Goal: Task Accomplishment & Management: Manage account settings

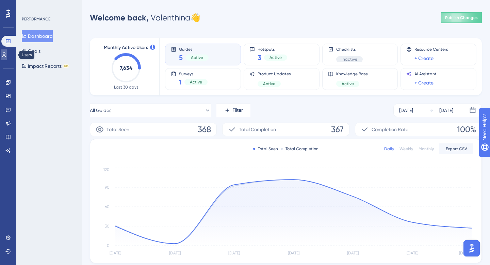
click at [7, 57] on icon at bounding box center [3, 54] width 5 height 5
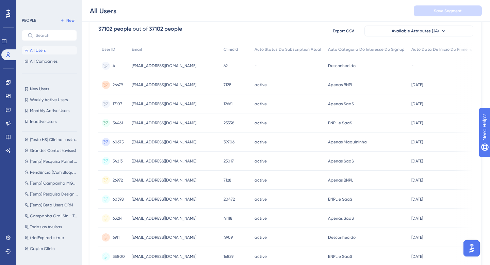
scroll to position [59, 0]
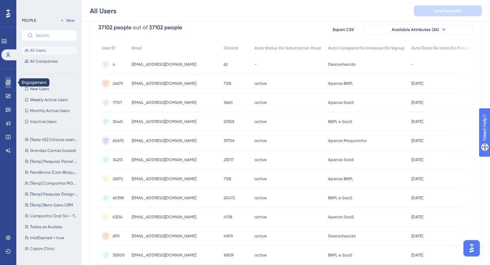
click at [9, 81] on icon at bounding box center [7, 82] width 5 height 5
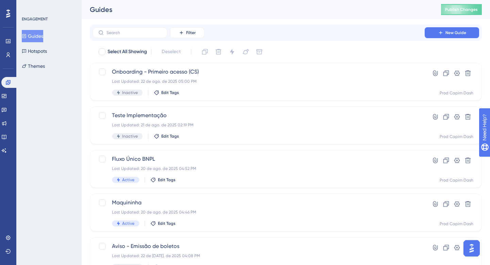
click at [245, 15] on div "Guides Publish Changes" at bounding box center [286, 9] width 408 height 19
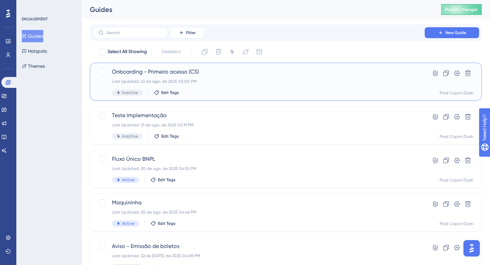
click at [220, 80] on div "Last Updated: 22 de ago. de 2025 05:00 PM" at bounding box center [258, 81] width 293 height 5
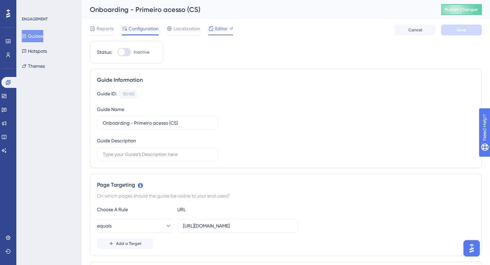
click at [224, 27] on span "Editor" at bounding box center [221, 28] width 13 height 8
click at [5, 57] on link at bounding box center [7, 54] width 5 height 11
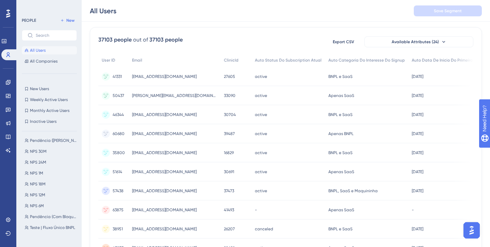
scroll to position [14, 0]
click at [44, 152] on span "NPS 30M" at bounding box center [38, 151] width 17 height 5
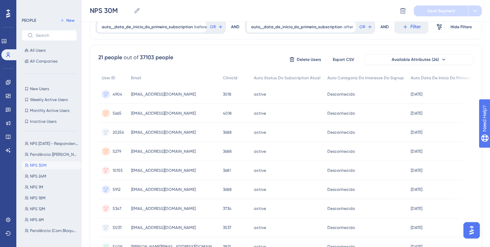
scroll to position [0, 0]
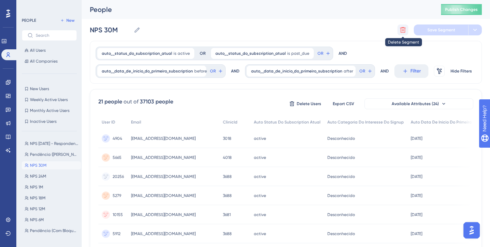
click at [404, 30] on icon at bounding box center [402, 30] width 7 height 7
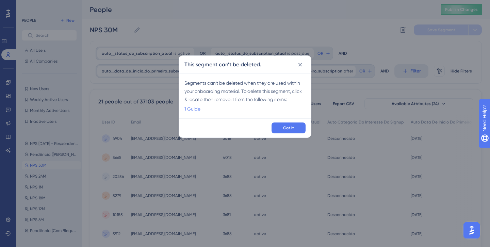
click at [196, 109] on link "1 Guide" at bounding box center [192, 109] width 16 height 8
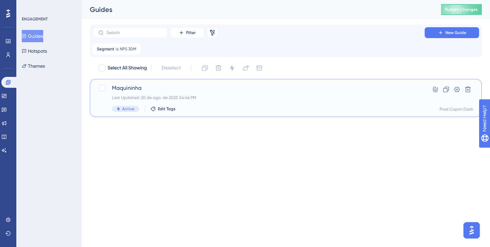
click at [188, 93] on div "Maquininha Last Updated: 20 de ago. de 2025 04:46 PM Active Edit Tags" at bounding box center [258, 98] width 293 height 28
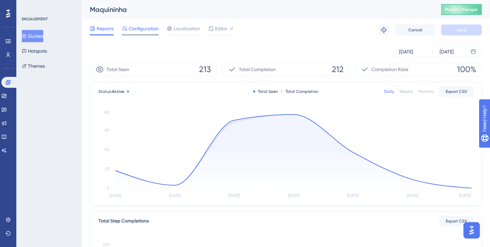
click at [139, 29] on span "Configuration" at bounding box center [144, 28] width 30 height 8
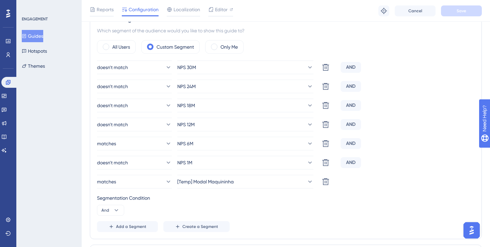
scroll to position [342, 0]
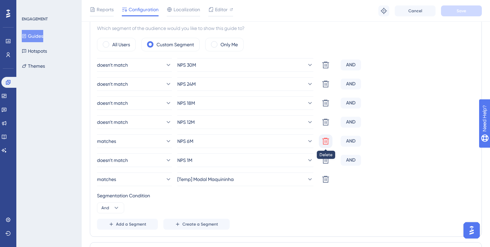
click at [328, 69] on icon at bounding box center [325, 65] width 8 height 8
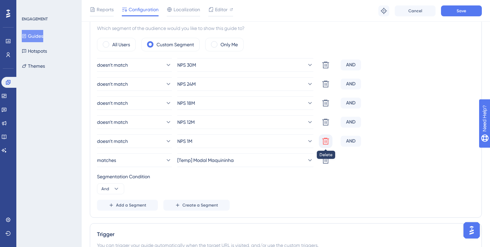
click at [327, 69] on icon at bounding box center [325, 65] width 8 height 8
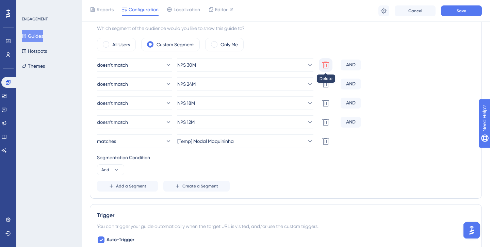
click at [324, 69] on button at bounding box center [326, 65] width 14 height 14
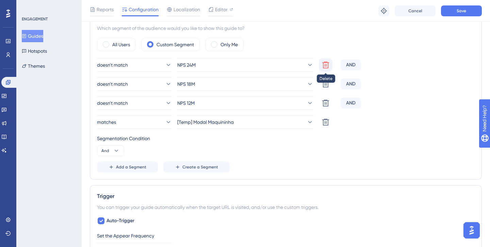
click at [328, 65] on icon at bounding box center [325, 65] width 7 height 7
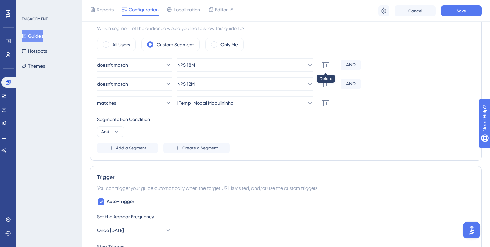
click at [328, 65] on icon at bounding box center [325, 65] width 7 height 7
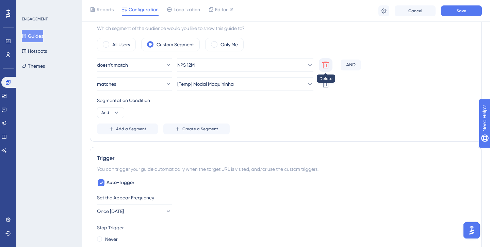
click at [328, 64] on icon at bounding box center [325, 65] width 7 height 7
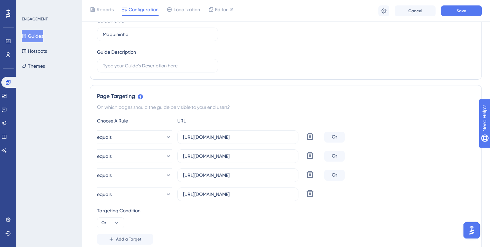
scroll to position [64, 0]
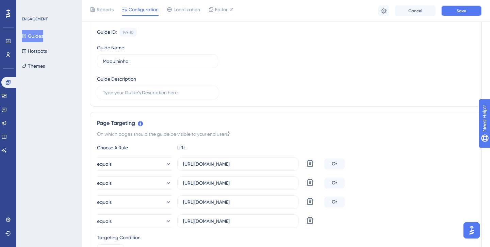
click at [468, 10] on button "Save" at bounding box center [461, 10] width 41 height 11
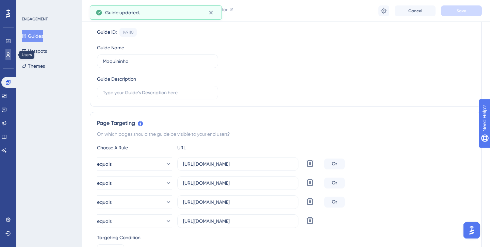
click at [6, 54] on icon at bounding box center [7, 54] width 5 height 5
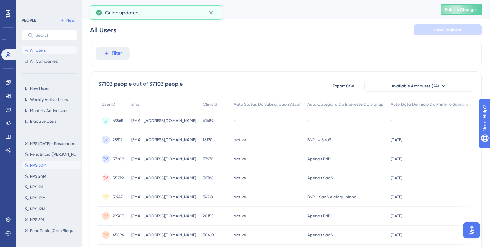
click at [53, 164] on button "NPS 30M NPS 30M" at bounding box center [51, 165] width 59 height 8
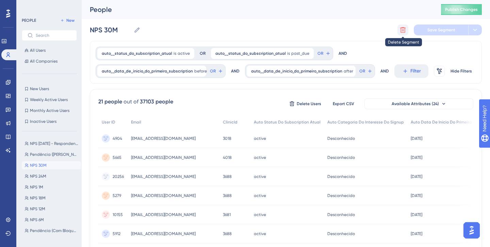
click at [404, 35] on button at bounding box center [402, 29] width 11 height 11
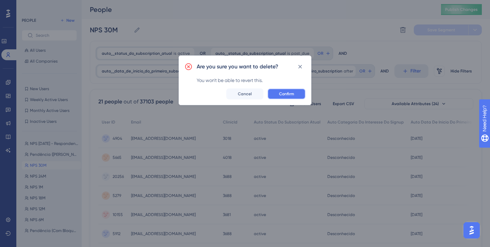
click at [294, 91] on button "Confirm" at bounding box center [286, 93] width 38 height 11
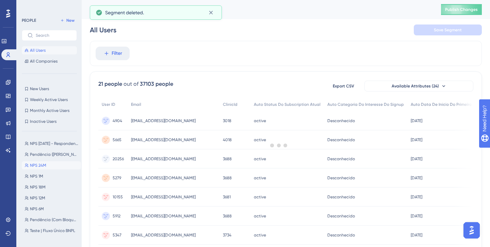
click at [48, 166] on button "NPS 24M NPS 24M" at bounding box center [51, 165] width 59 height 8
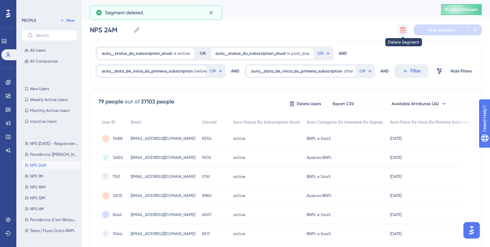
click at [403, 31] on icon at bounding box center [402, 30] width 7 height 7
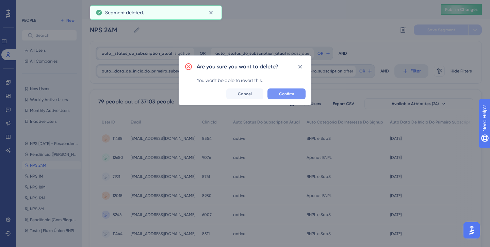
click at [284, 96] on span "Confirm" at bounding box center [286, 93] width 15 height 5
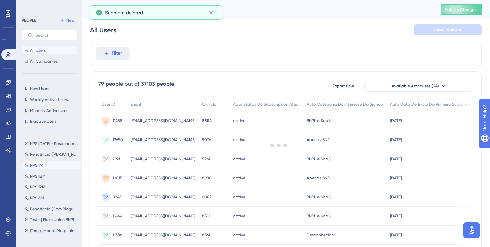
click at [43, 167] on span "NPS 1M" at bounding box center [36, 165] width 13 height 5
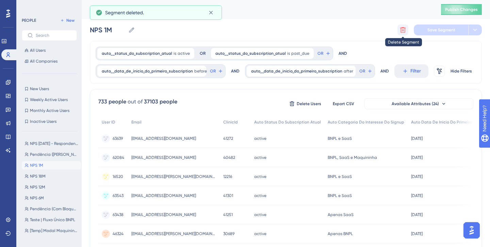
click at [404, 30] on icon at bounding box center [403, 30] width 6 height 6
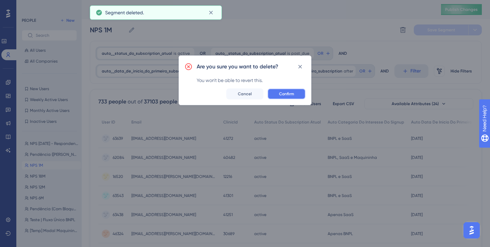
click at [288, 95] on span "Confirm" at bounding box center [286, 93] width 15 height 5
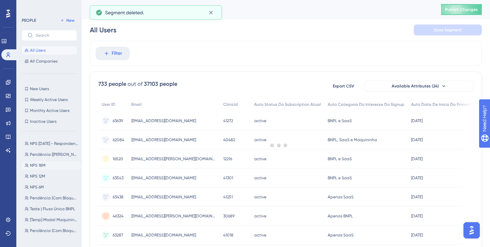
click at [40, 165] on span "NPS 18M" at bounding box center [38, 165] width 16 height 5
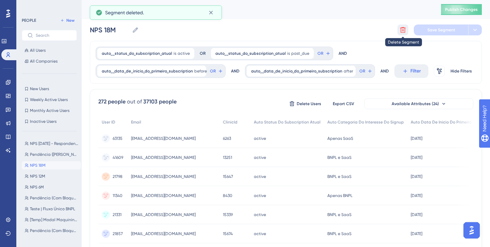
click at [402, 25] on button at bounding box center [402, 29] width 11 height 11
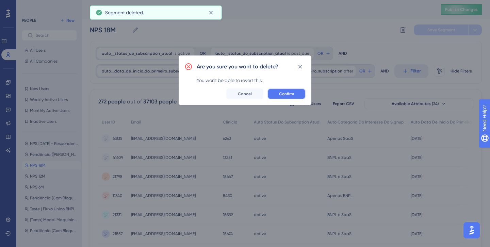
click at [280, 96] on span "Confirm" at bounding box center [286, 93] width 15 height 5
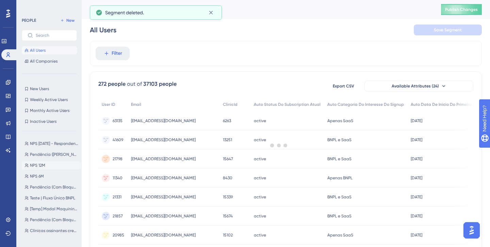
click at [51, 164] on button "NPS 12M NPS 12M" at bounding box center [51, 165] width 59 height 8
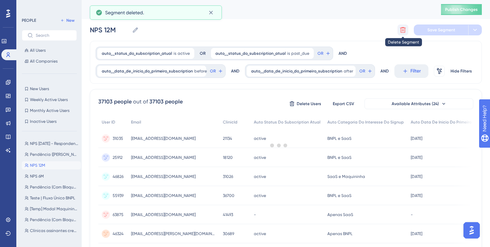
click at [400, 27] on icon at bounding box center [402, 30] width 7 height 7
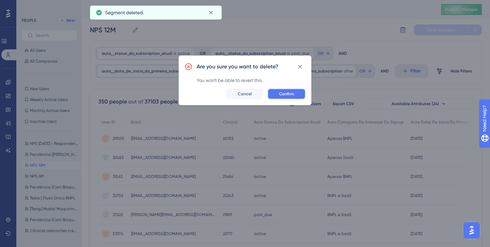
click at [283, 93] on span "Confirm" at bounding box center [286, 93] width 15 height 5
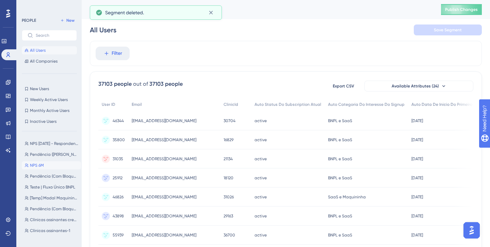
click at [39, 166] on span "NPS 6M" at bounding box center [37, 165] width 14 height 5
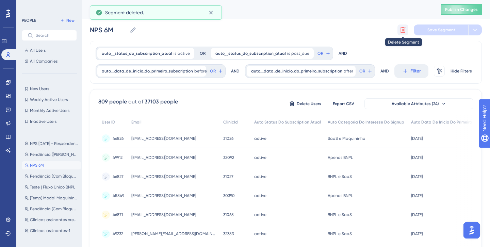
click at [401, 30] on icon at bounding box center [402, 30] width 7 height 7
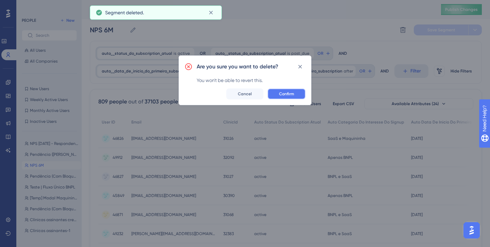
click at [289, 93] on span "Confirm" at bounding box center [286, 93] width 15 height 5
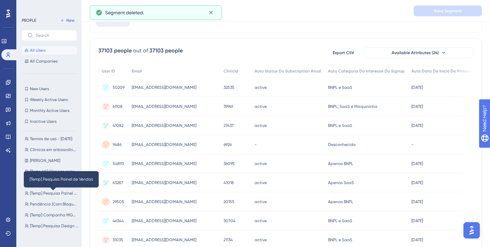
scroll to position [196, 0]
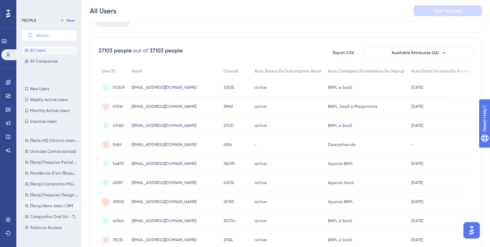
click at [54, 204] on span "[Temp] Beta Users CRM" at bounding box center [51, 205] width 43 height 5
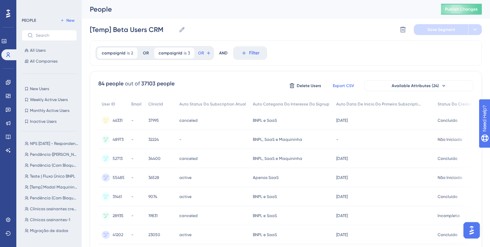
scroll to position [0, 0]
click at [402, 31] on icon at bounding box center [402, 30] width 7 height 7
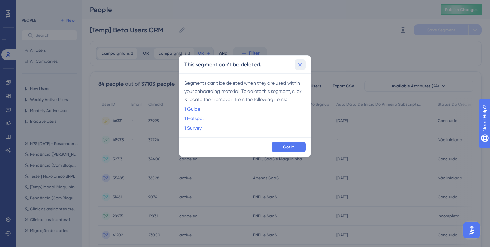
click at [301, 65] on icon at bounding box center [299, 64] width 7 height 7
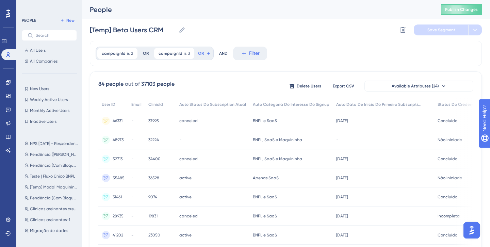
scroll to position [196, 0]
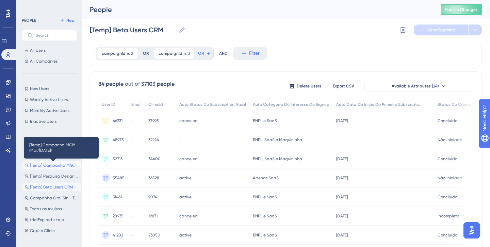
click at [54, 165] on span "[Temp] Campanha MGM (Mai/[DATE])" at bounding box center [54, 165] width 48 height 5
type input "[Temp] Campanha MGM (Mai/[DATE])"
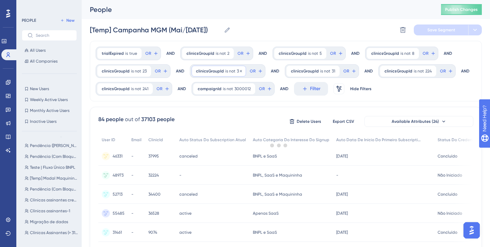
scroll to position [0, 0]
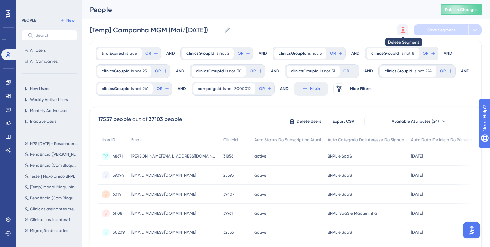
click at [400, 33] on icon at bounding box center [402, 30] width 7 height 7
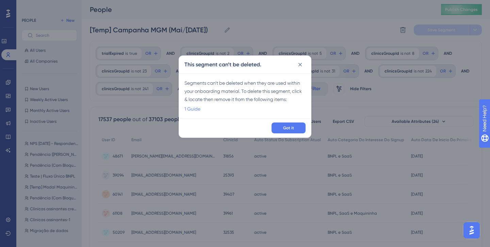
click at [194, 108] on link "1 Guide" at bounding box center [192, 109] width 16 height 8
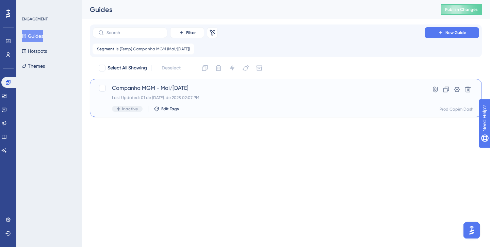
click at [255, 104] on div "Campanha MGM - Mai/Jun 2025 Last Updated: 01 de jul. de 2025 02:07 PM Inactive …" at bounding box center [258, 98] width 293 height 28
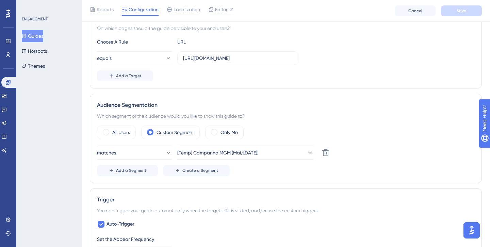
scroll to position [193, 0]
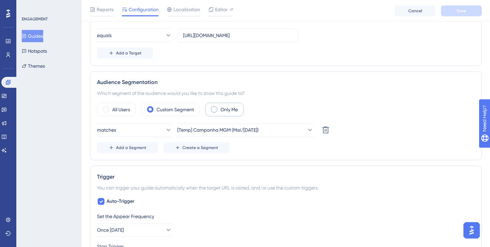
click at [230, 110] on label "Only Me" at bounding box center [228, 109] width 17 height 8
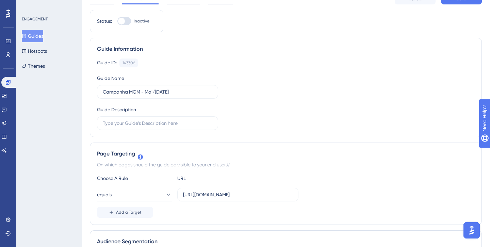
scroll to position [0, 0]
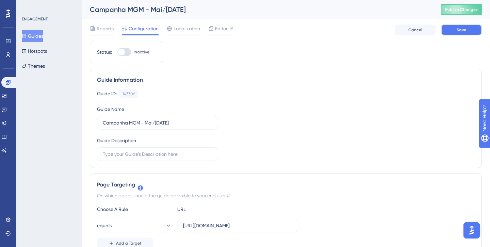
click at [452, 32] on button "Save" at bounding box center [461, 29] width 41 height 11
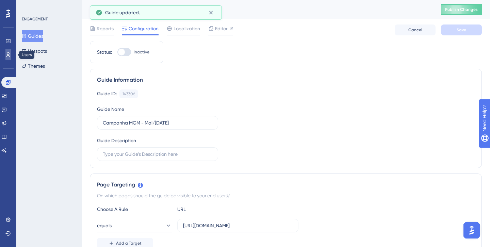
click at [9, 55] on icon at bounding box center [8, 54] width 4 height 5
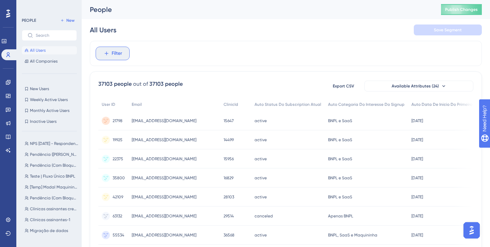
click at [118, 53] on span "Filter" at bounding box center [117, 53] width 11 height 8
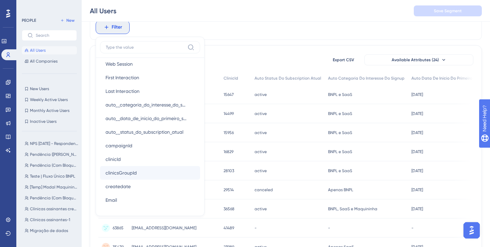
scroll to position [322, 0]
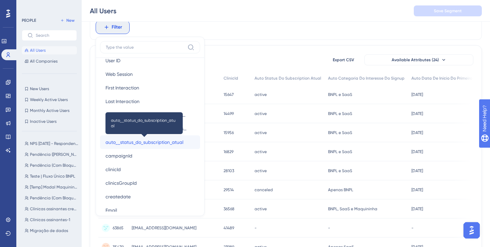
click at [168, 141] on span "auto__status_do_subscription_atual" at bounding box center [144, 142] width 78 height 8
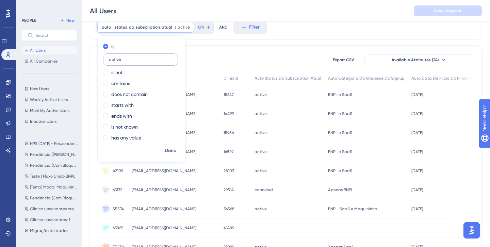
type input "active"
click at [169, 148] on span "Done" at bounding box center [171, 151] width 12 height 8
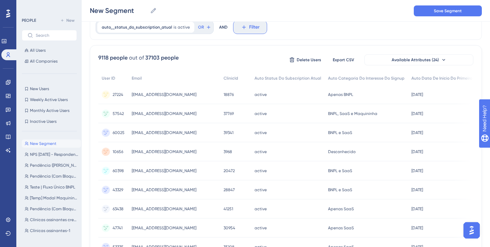
click at [244, 27] on button "Filter" at bounding box center [250, 27] width 34 height 14
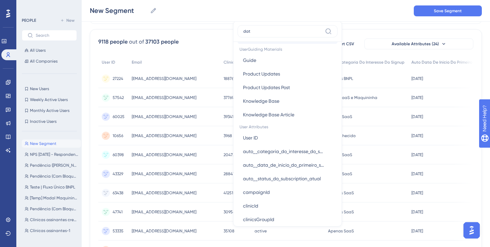
scroll to position [0, 0]
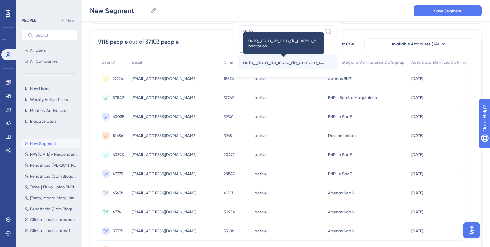
type input "data"
click at [299, 63] on span "auto__data_de_inicio_do_primeiro_subscription" at bounding box center [283, 62] width 81 height 8
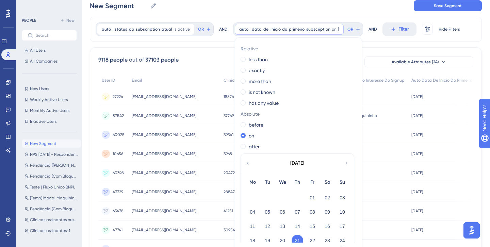
scroll to position [15, 0]
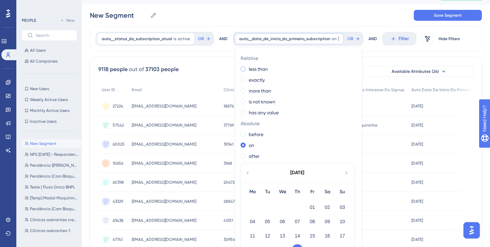
click at [259, 68] on label "less than" at bounding box center [258, 69] width 19 height 8
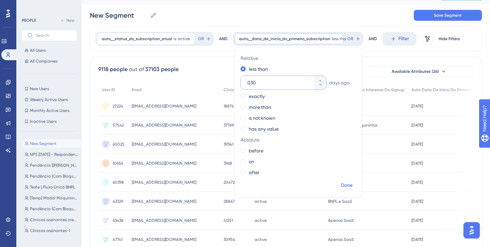
type input "030"
click at [347, 183] on span "Done" at bounding box center [347, 185] width 12 height 8
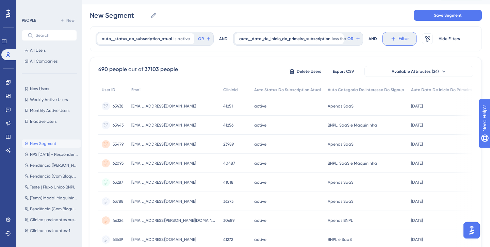
click at [384, 40] on button "Filter" at bounding box center [399, 39] width 34 height 14
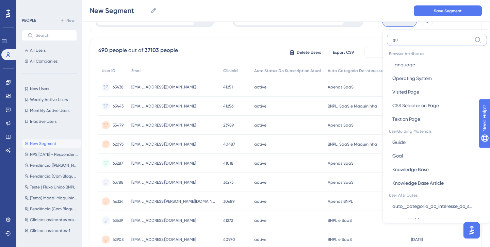
scroll to position [0, 0]
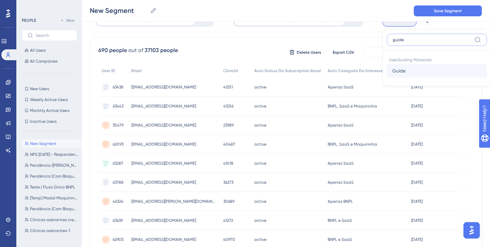
type input "guide"
click at [409, 70] on button "Guide Guide" at bounding box center [437, 71] width 100 height 14
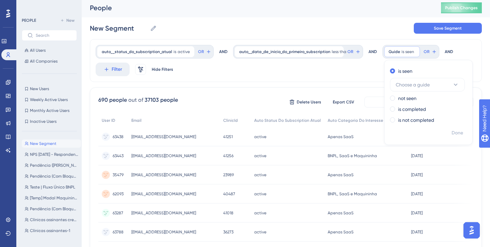
scroll to position [1, 0]
click at [402, 53] on span "is seen" at bounding box center [407, 52] width 13 height 5
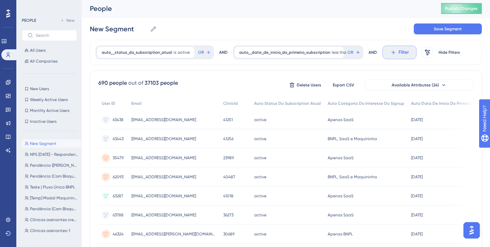
click at [398, 51] on span "Filter" at bounding box center [403, 52] width 11 height 8
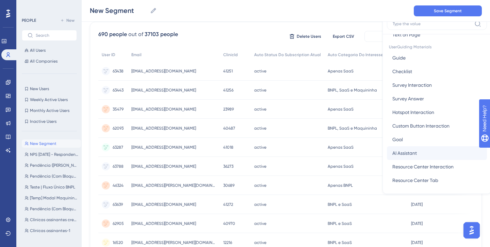
scroll to position [0, 0]
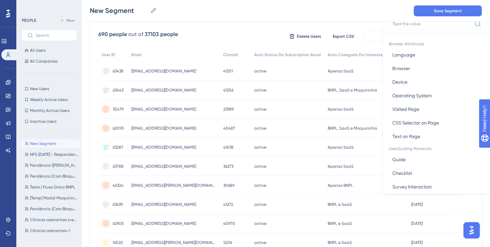
click at [284, 27] on div "690 people out of 37103 people Delete Users Export CSV Available Attributes (24…" at bounding box center [286, 247] width 392 height 451
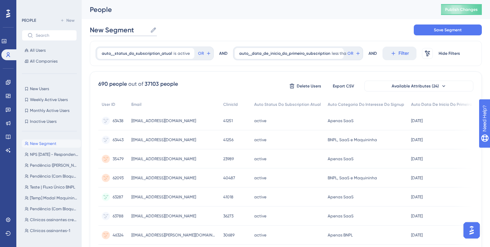
click at [126, 32] on input "New Segment" at bounding box center [118, 30] width 57 height 10
type input "Onboarding - Assinantes"
click at [264, 33] on div "Onboarding - Assinantes Onboarding - Assinantes Save Segment" at bounding box center [286, 30] width 392 height 22
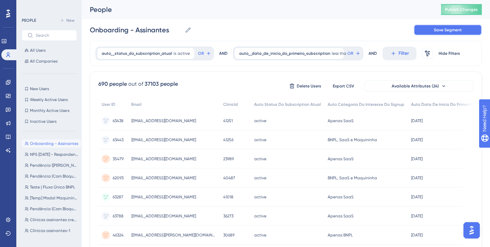
click at [463, 32] on button "Save Segment" at bounding box center [447, 29] width 68 height 11
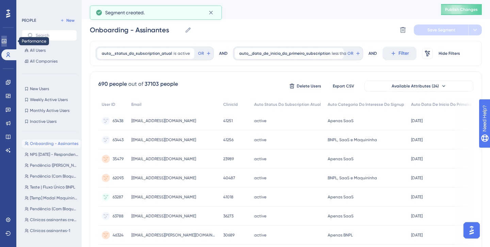
click at [7, 41] on icon at bounding box center [3, 40] width 5 height 5
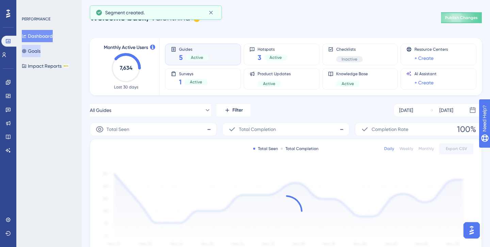
click at [39, 54] on button "Goals" at bounding box center [31, 51] width 19 height 12
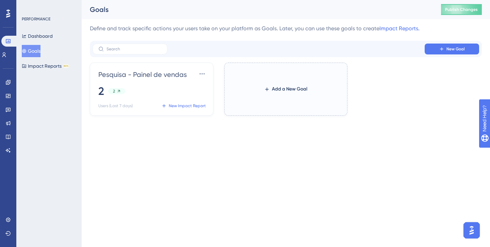
click at [299, 98] on label "Add a New Goal" at bounding box center [285, 89] width 123 height 53
click at [299, 95] on button "Add a New Goal" at bounding box center [285, 89] width 65 height 12
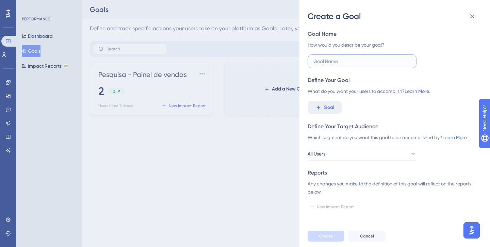
click at [326, 61] on input "text" at bounding box center [361, 60] width 97 height 7
type input "Finalizou tour guiado de onboarding"
click at [329, 108] on span "Goal" at bounding box center [328, 107] width 11 height 8
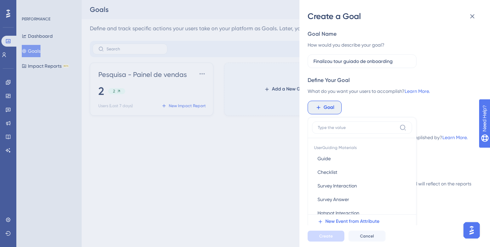
scroll to position [49, 0]
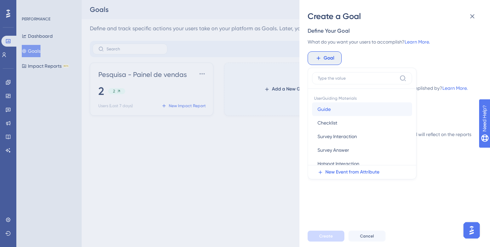
click at [363, 110] on button "Guide Guide" at bounding box center [362, 109] width 100 height 14
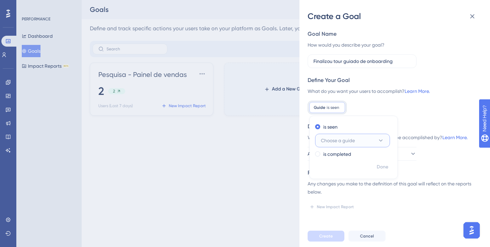
scroll to position [0, 0]
click at [341, 155] on label "is completed" at bounding box center [337, 154] width 28 height 8
click at [328, 114] on div "Goal Name How would you describe your goal? Finalizou tour guiado de onboarding…" at bounding box center [391, 121] width 169 height 182
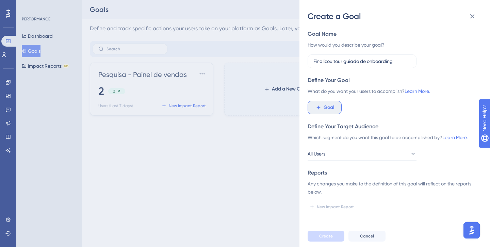
click at [326, 110] on span "Goal" at bounding box center [328, 107] width 11 height 8
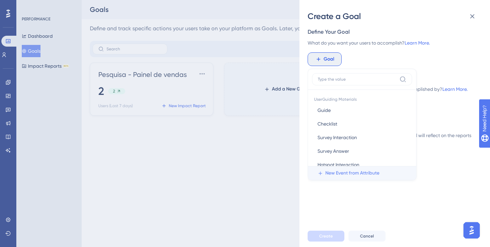
click at [358, 173] on span "New Event from Attribute" at bounding box center [352, 173] width 54 height 8
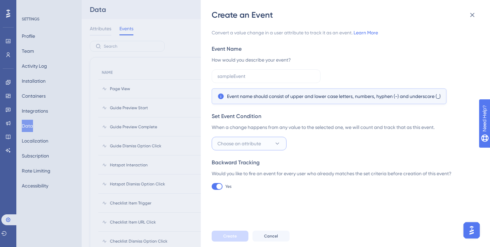
click at [269, 148] on button "Choose an attribute" at bounding box center [248, 144] width 75 height 14
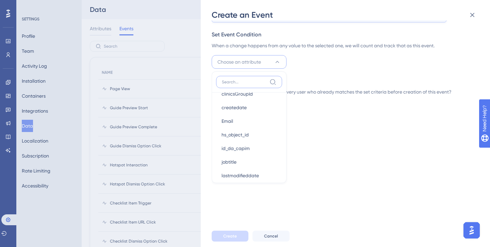
scroll to position [126, 0]
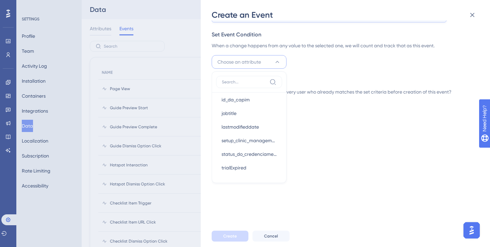
click at [334, 82] on div "Backward Tracking" at bounding box center [342, 81] width 263 height 8
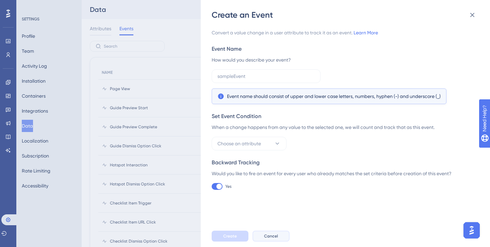
click at [277, 235] on button "Cancel" at bounding box center [270, 236] width 37 height 11
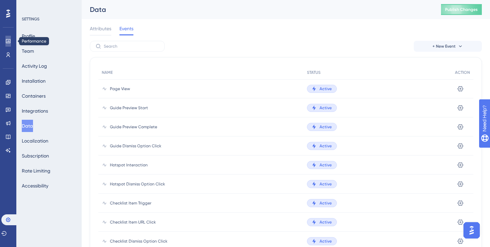
click at [9, 41] on icon at bounding box center [7, 40] width 5 height 5
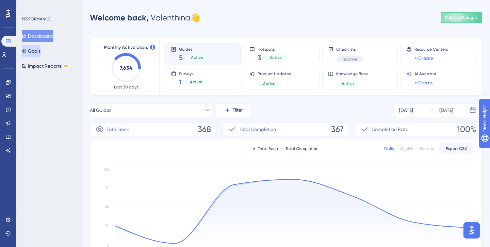
click at [49, 51] on div "Dashboard Goals Impact Reports BETA" at bounding box center [49, 51] width 55 height 42
click at [24, 47] on button "Goals" at bounding box center [31, 51] width 19 height 12
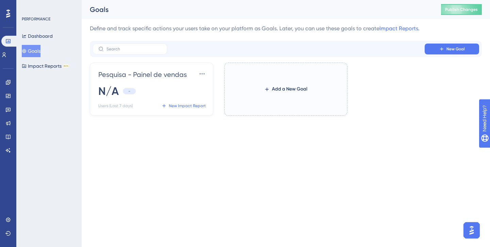
click at [265, 79] on label "Add a New Goal" at bounding box center [285, 89] width 123 height 53
click at [265, 83] on button "Add a New Goal" at bounding box center [285, 89] width 65 height 12
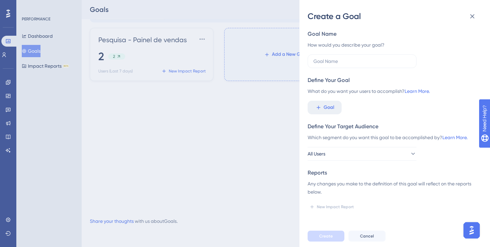
scroll to position [35, 0]
click at [354, 154] on button "All Users" at bounding box center [361, 154] width 109 height 14
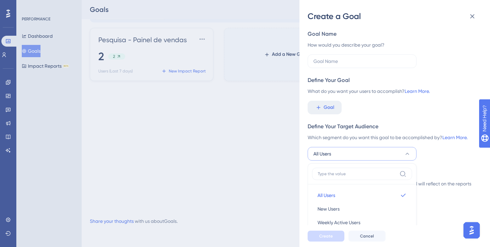
scroll to position [108, 0]
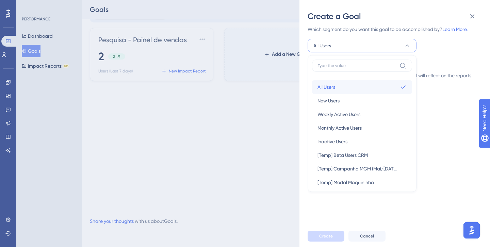
click at [351, 84] on button "All Users All Users" at bounding box center [362, 87] width 100 height 14
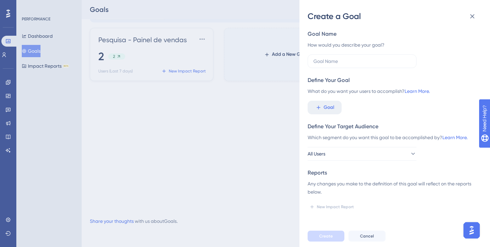
scroll to position [0, 0]
click at [326, 112] on button "Goal" at bounding box center [324, 108] width 34 height 14
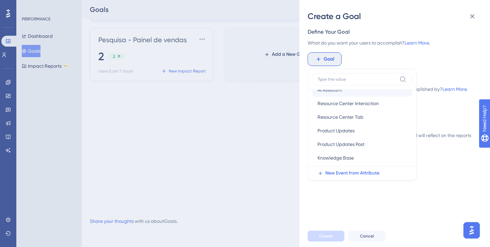
scroll to position [56, 0]
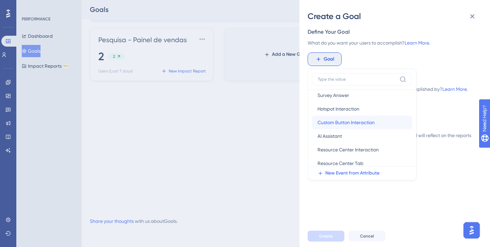
click at [341, 125] on span "Custom Button Interaction" at bounding box center [345, 122] width 57 height 8
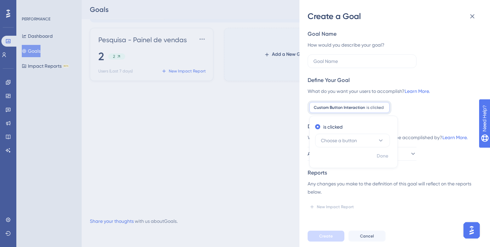
scroll to position [0, 0]
click at [348, 142] on span "Choose a button" at bounding box center [339, 140] width 36 height 8
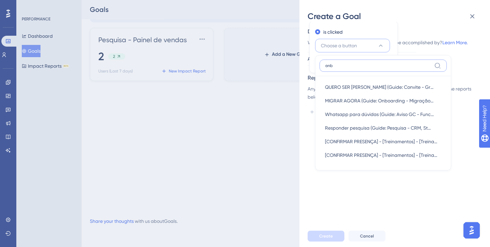
scroll to position [6, 0]
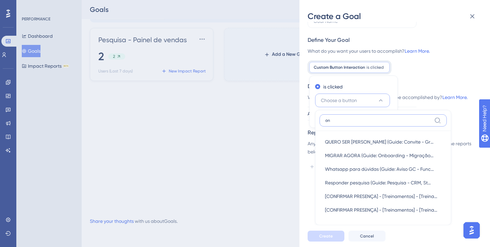
type input "o"
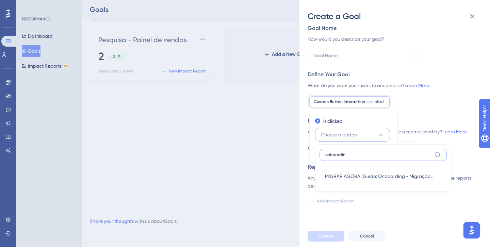
type input "onboarding"
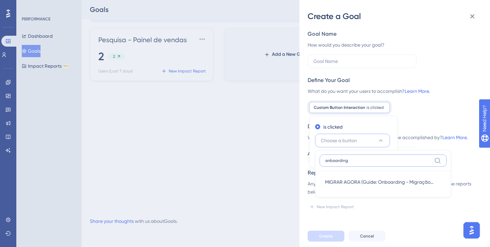
click at [396, 161] on input "onboarding" at bounding box center [378, 160] width 106 height 5
type input "O"
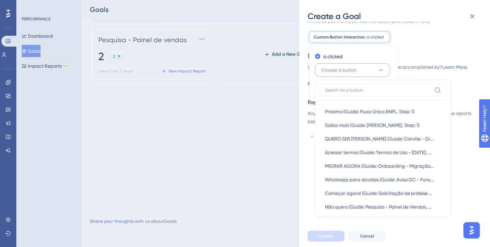
click at [418, 42] on div "Custom Button Interaction is clicked Remove is clicked Choose a button Próximo …" at bounding box center [391, 37] width 169 height 14
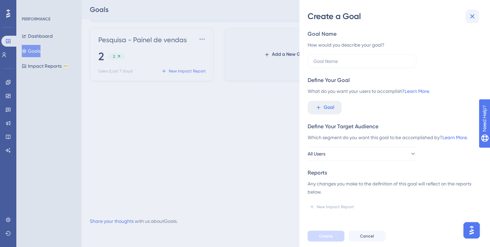
click at [471, 16] on icon at bounding box center [472, 16] width 4 height 4
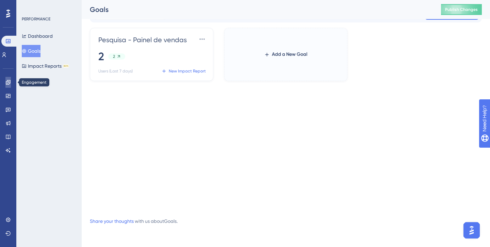
click at [9, 83] on icon at bounding box center [8, 82] width 4 height 4
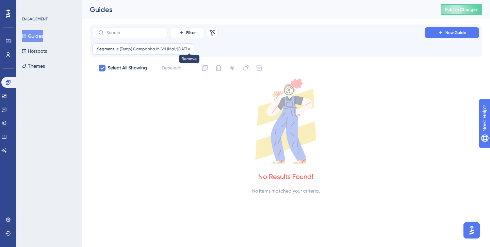
click at [189, 48] on icon at bounding box center [189, 49] width 4 height 4
checkbox input "false"
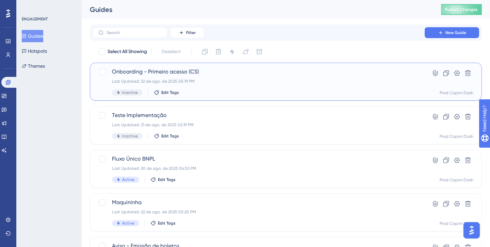
click at [219, 89] on div "Onboarding - Primeiro acesso (CS) Last Updated: 22 de ago. de 2025 05:19 PM Ina…" at bounding box center [258, 82] width 293 height 28
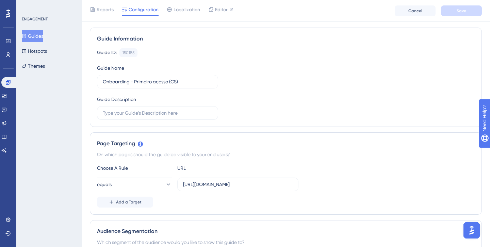
scroll to position [143, 0]
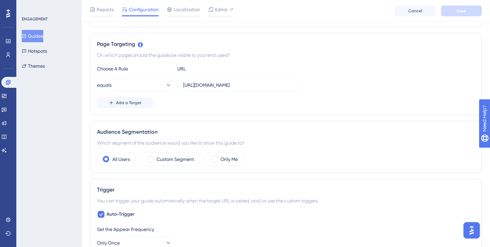
click at [248, 159] on div "All Users Custom Segment Only Me" at bounding box center [285, 159] width 377 height 14
click at [235, 159] on label "Only Me" at bounding box center [228, 159] width 17 height 8
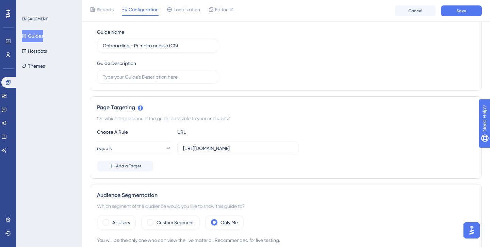
scroll to position [0, 0]
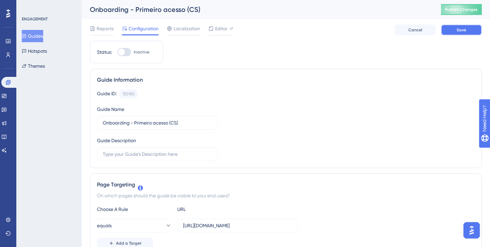
click at [457, 29] on span "Save" at bounding box center [461, 29] width 10 height 5
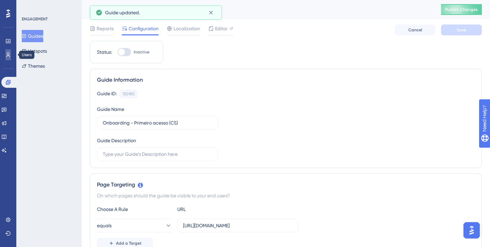
click at [7, 54] on icon at bounding box center [7, 54] width 5 height 5
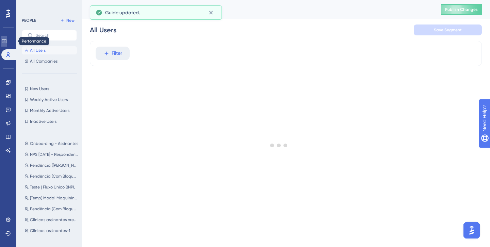
click at [7, 45] on link at bounding box center [3, 41] width 5 height 11
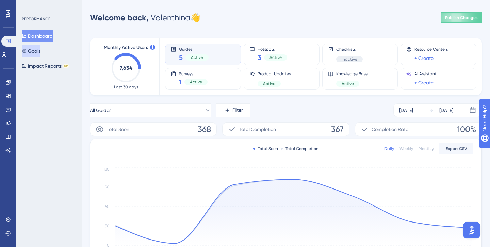
click at [40, 48] on button "Goals" at bounding box center [31, 51] width 19 height 12
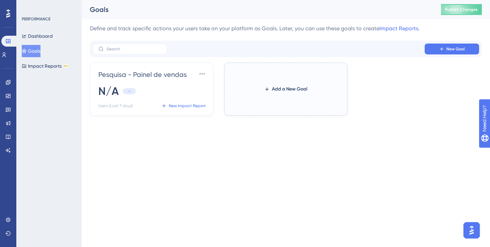
click at [284, 82] on label "Add a New Goal" at bounding box center [285, 89] width 123 height 53
click at [284, 83] on button "Add a New Goal" at bounding box center [285, 89] width 65 height 12
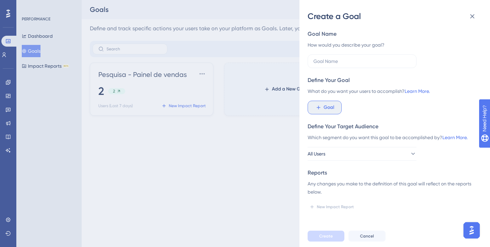
click at [322, 109] on button "Goal" at bounding box center [324, 108] width 34 height 14
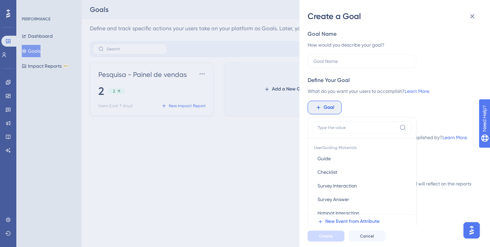
scroll to position [49, 0]
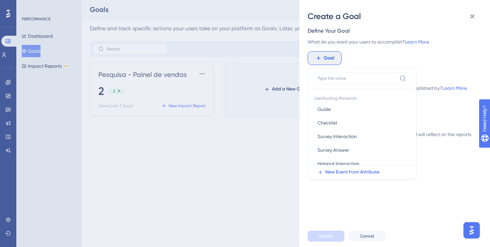
click at [365, 57] on div "Goal UserGuiding Materials Guide Guide Checklist Checklist Survey Interaction S…" at bounding box center [391, 58] width 169 height 14
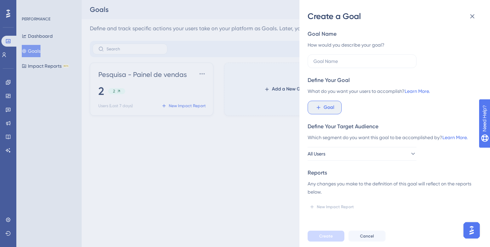
click at [326, 106] on span "Goal" at bounding box center [328, 107] width 11 height 8
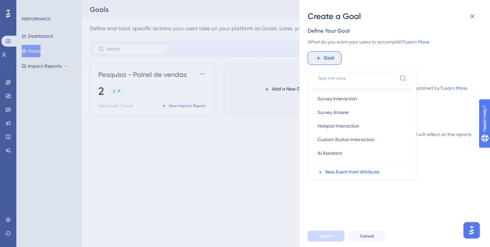
scroll to position [53, 0]
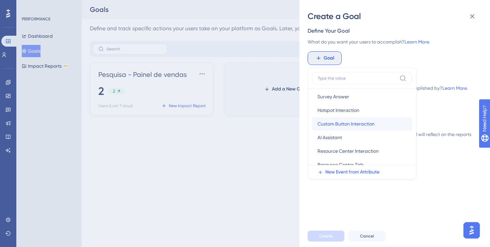
click at [351, 124] on span "Custom Button Interaction" at bounding box center [345, 124] width 57 height 8
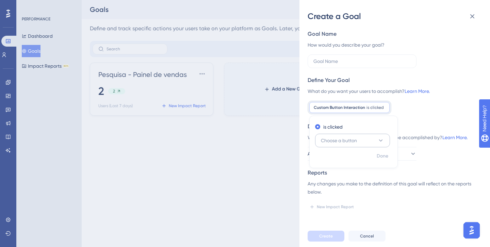
click at [342, 139] on span "Choose a button" at bounding box center [339, 140] width 36 height 8
type input "o"
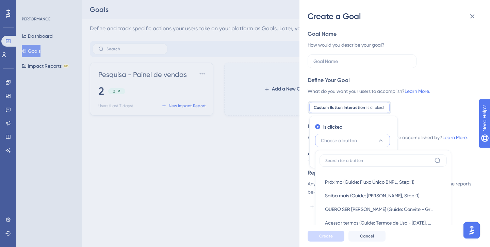
click at [420, 96] on div "Define Your Goal What do you want your users to accomplish? Learn More. Custom …" at bounding box center [391, 95] width 169 height 38
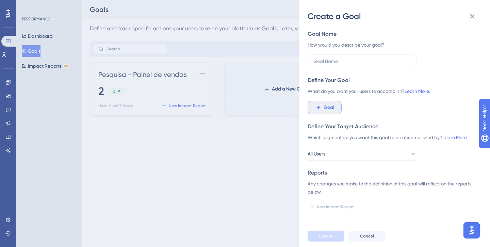
scroll to position [35, 0]
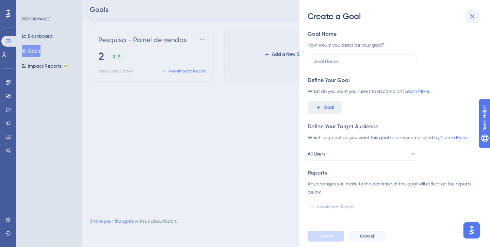
click at [473, 16] on icon at bounding box center [472, 16] width 8 height 8
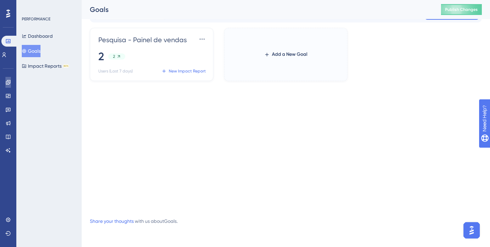
click at [10, 83] on icon at bounding box center [7, 82] width 5 height 5
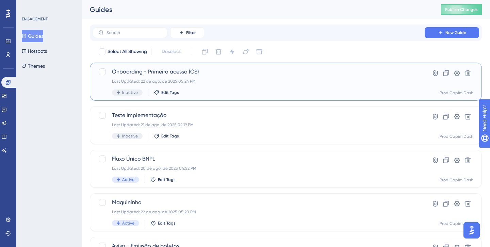
click at [273, 86] on div "Onboarding - Primeiro acesso (CS) Last Updated: 22 de ago. de 2025 05:24 PM Ina…" at bounding box center [258, 82] width 293 height 28
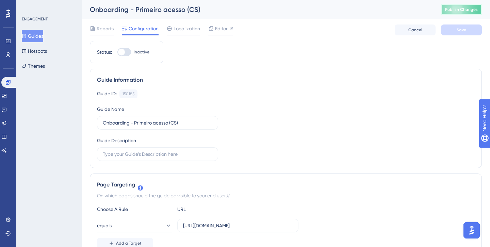
click at [458, 7] on span "Publish Changes" at bounding box center [461, 9] width 33 height 5
click at [6, 40] on icon at bounding box center [7, 40] width 5 height 5
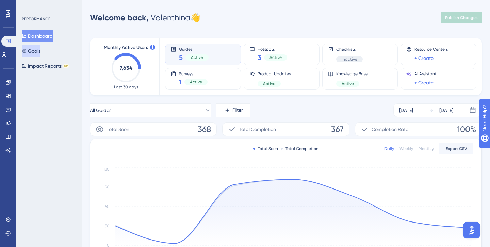
click at [40, 52] on button "Goals" at bounding box center [31, 51] width 19 height 12
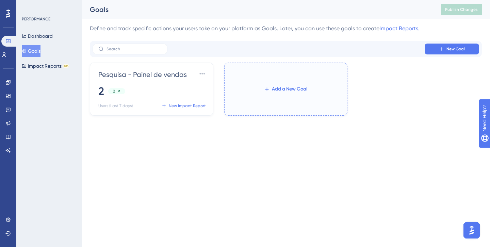
click at [266, 95] on button "Add a New Goal" at bounding box center [285, 89] width 65 height 12
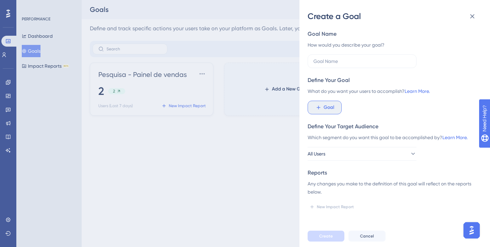
click at [332, 106] on span "Goal" at bounding box center [328, 107] width 11 height 8
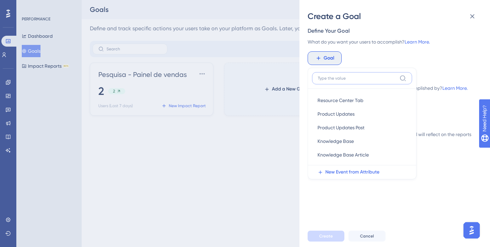
scroll to position [80, 0]
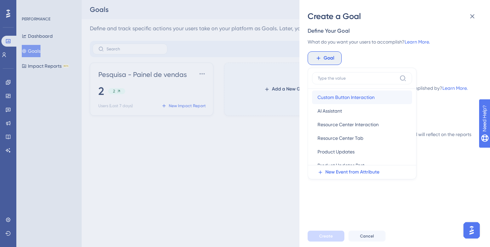
click at [342, 96] on span "Custom Button Interaction" at bounding box center [345, 97] width 57 height 8
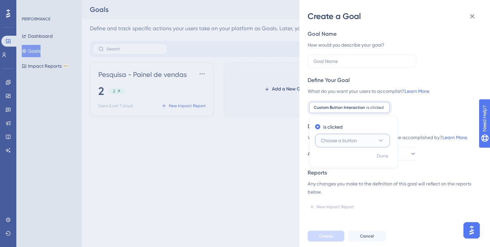
scroll to position [0, 0]
click at [346, 139] on span "Choose a button" at bounding box center [339, 140] width 36 height 8
type input "o"
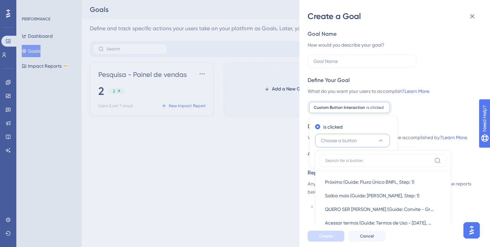
click at [451, 68] on div "Goal Name How would you describe your goal? Define Your Goal What do you want y…" at bounding box center [391, 121] width 169 height 182
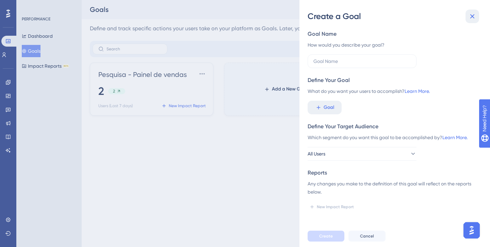
click at [472, 19] on icon at bounding box center [472, 16] width 8 height 8
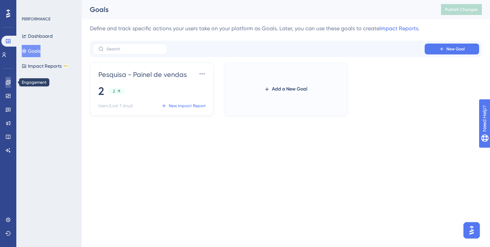
click at [11, 80] on link at bounding box center [7, 82] width 5 height 11
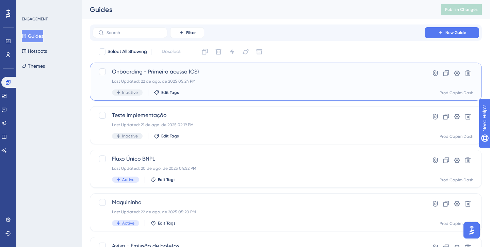
click at [174, 84] on div "Onboarding - Primeiro acesso (CS) Last Updated: 22 de ago. de 2025 05:24 PM Ina…" at bounding box center [258, 82] width 293 height 28
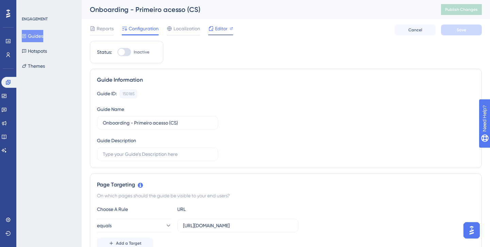
click at [225, 28] on span "Editor" at bounding box center [221, 28] width 13 height 8
click at [460, 10] on span "Publish Changes" at bounding box center [461, 9] width 33 height 5
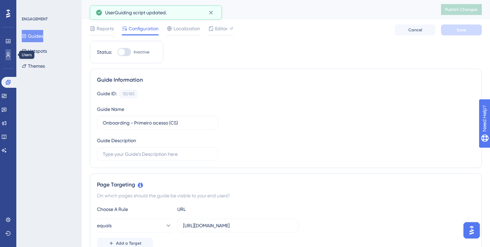
click at [6, 55] on icon at bounding box center [7, 54] width 5 height 5
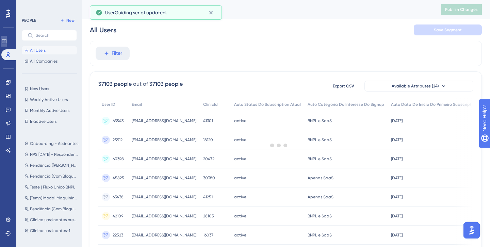
click at [7, 40] on icon at bounding box center [3, 40] width 5 height 5
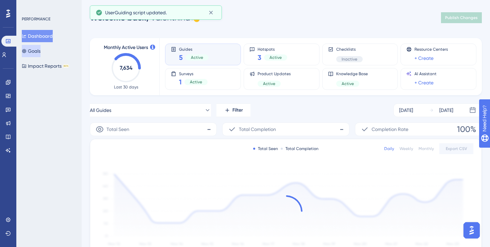
click at [39, 52] on button "Goals" at bounding box center [31, 51] width 19 height 12
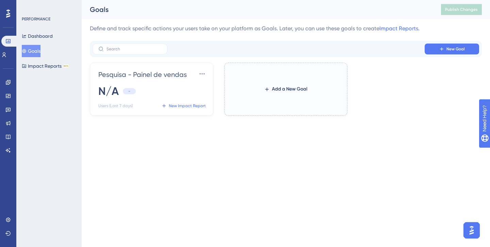
click at [290, 102] on label "Add a New Goal" at bounding box center [285, 89] width 123 height 53
click at [290, 95] on button "Add a New Goal" at bounding box center [285, 89] width 65 height 12
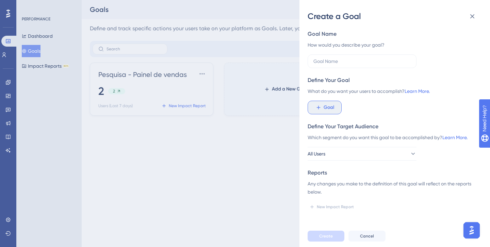
click at [325, 108] on span "Goal" at bounding box center [328, 107] width 11 height 8
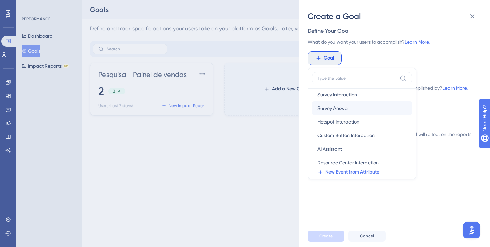
scroll to position [45, 0]
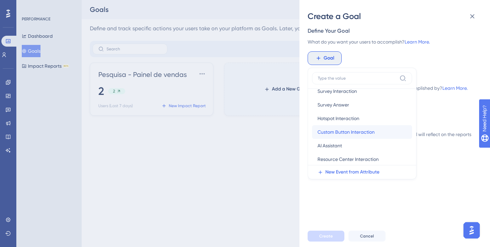
click at [333, 133] on span "Custom Button Interaction" at bounding box center [345, 132] width 57 height 8
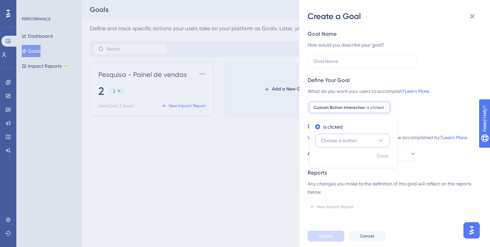
click at [340, 139] on span "Choose a button" at bounding box center [339, 140] width 36 height 8
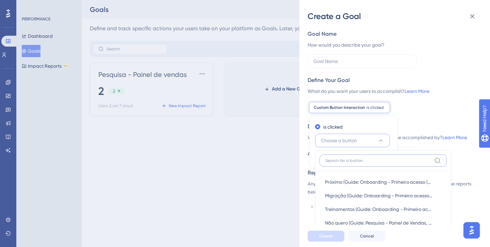
scroll to position [89, 0]
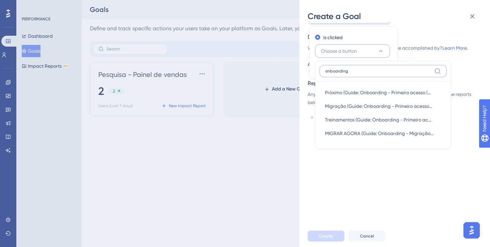
type input "onboarding"
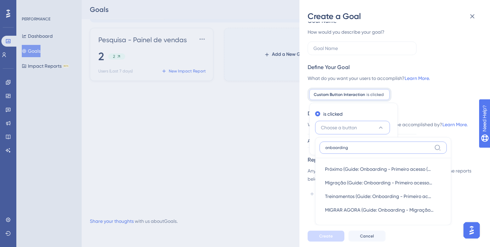
scroll to position [34, 0]
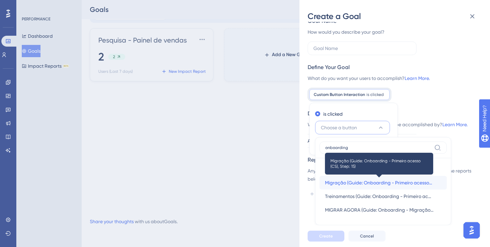
click at [344, 182] on span "Migração (Guide: Onboarding - Primeiro acesso (CS), Step: 15)" at bounding box center [379, 182] width 108 height 8
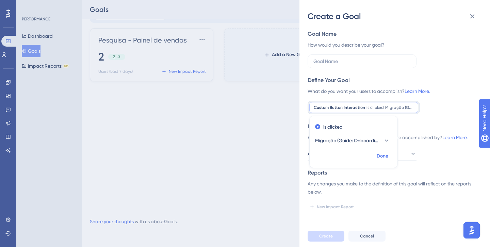
click at [381, 154] on span "Done" at bounding box center [382, 156] width 12 height 8
click at [341, 61] on input "text" at bounding box center [361, 60] width 97 height 7
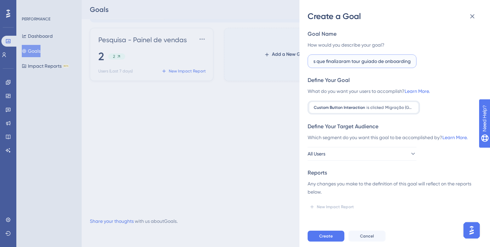
scroll to position [0, 18]
type input "Clínicas que finalizaram tour guiado de onboarding 1"
click at [434, 90] on div "What do you want your users to accomplish? Learn More." at bounding box center [391, 91] width 169 height 8
click at [332, 233] on span "Create" at bounding box center [326, 235] width 14 height 5
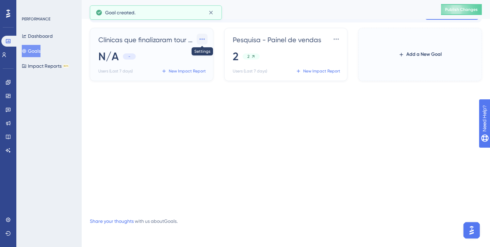
click at [203, 39] on icon at bounding box center [202, 39] width 7 height 7
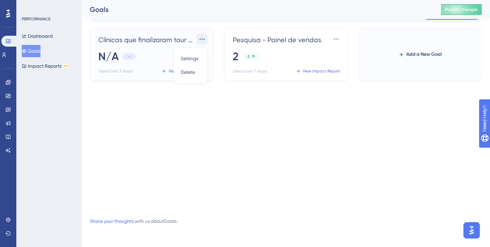
click at [184, 125] on div "Clínicas que finalizaram tour guiado de onboarding 1 Settings Settings Delete D…" at bounding box center [286, 118] width 392 height 181
click at [392, 63] on label "Add a New Goal" at bounding box center [419, 54] width 123 height 53
click at [392, 61] on button "Add a New Goal" at bounding box center [419, 54] width 65 height 12
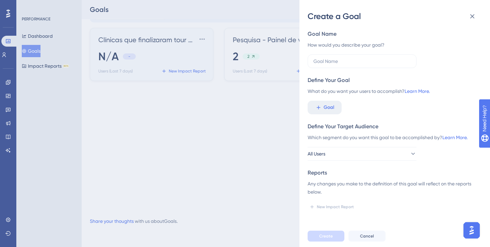
click at [322, 114] on div "Goal Name How would you describe your goal? Define Your Goal What do you want y…" at bounding box center [391, 121] width 169 height 182
click at [318, 103] on button "Goal" at bounding box center [324, 108] width 34 height 14
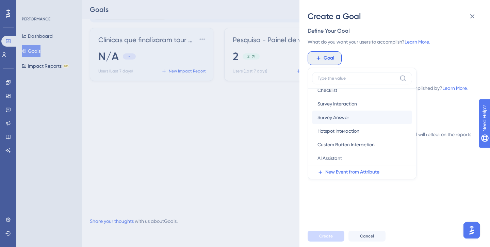
scroll to position [33, 0]
click at [333, 146] on span "Custom Button Interaction" at bounding box center [345, 144] width 57 height 8
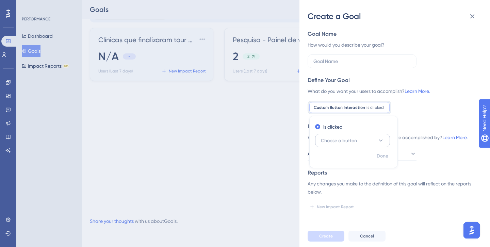
click at [357, 138] on span "Choose a button" at bounding box center [339, 140] width 36 height 8
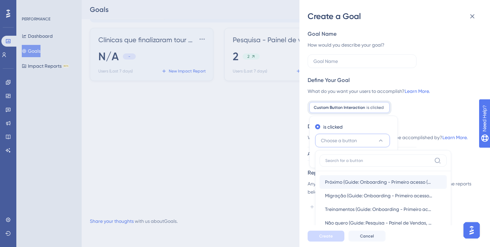
scroll to position [89, 0]
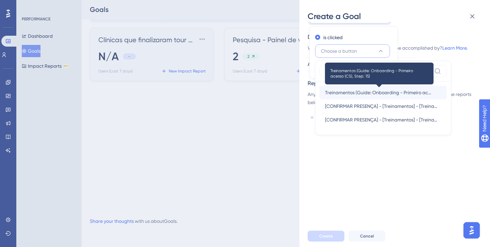
type input "treinamen"
click at [369, 91] on span "Treinamentos (Guide: Onboarding - Primeiro acesso (CS), Step: 15)" at bounding box center [379, 92] width 108 height 8
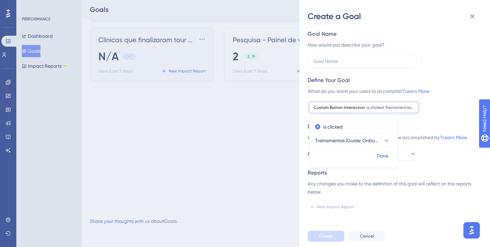
click at [379, 156] on span "Done" at bounding box center [382, 156] width 12 height 8
click at [335, 60] on input "text" at bounding box center [361, 60] width 97 height 7
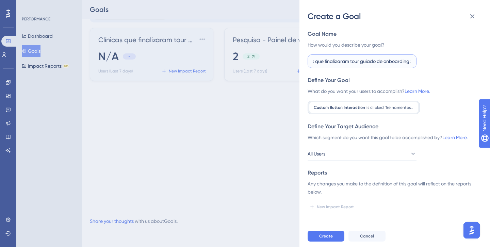
scroll to position [0, 19]
type input "Clínicas que finalizaram tour guiado de onboarding 2"
click at [330, 234] on span "Create" at bounding box center [326, 235] width 14 height 5
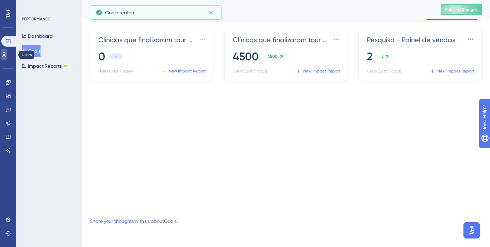
click at [7, 54] on link at bounding box center [3, 54] width 5 height 11
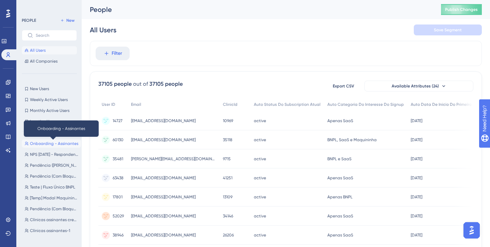
click at [43, 142] on span "Onboarding - Assinantes" at bounding box center [54, 143] width 48 height 5
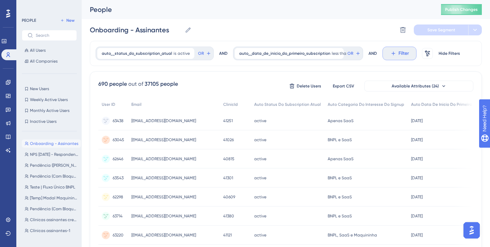
click at [390, 54] on icon at bounding box center [393, 53] width 6 height 6
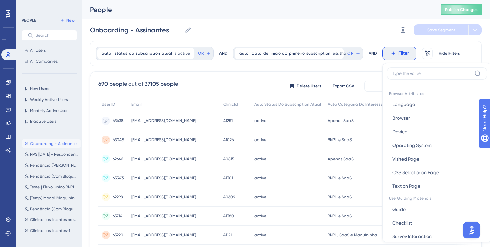
scroll to position [29, 0]
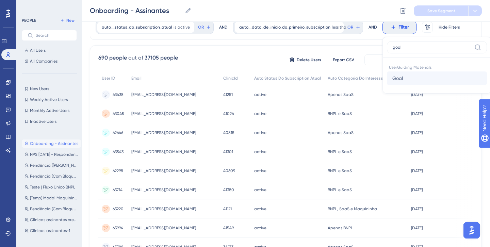
type input "goal"
click at [408, 81] on button "Goal Goal" at bounding box center [437, 78] width 100 height 14
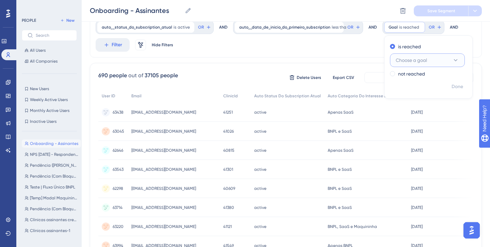
click at [405, 59] on span "Choose a goal" at bounding box center [410, 60] width 31 height 8
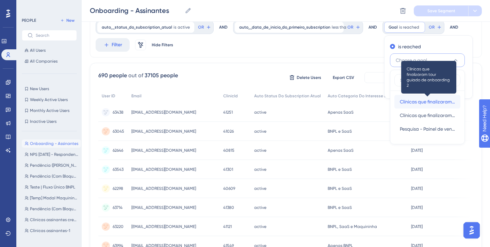
click at [412, 102] on span "Clínicas que finalizaram tour guiado de onboarding 2" at bounding box center [426, 102] width 55 height 8
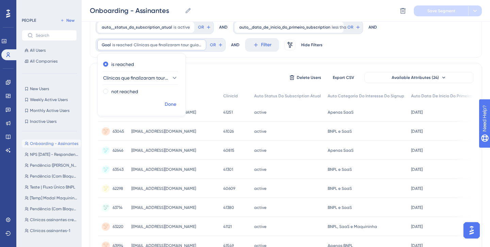
click at [166, 103] on span "Done" at bounding box center [171, 104] width 12 height 8
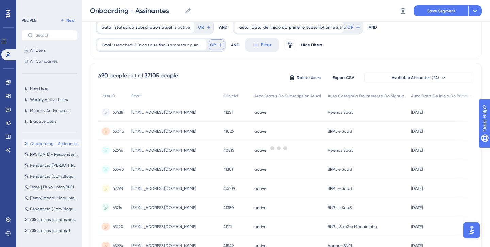
click at [204, 30] on span "OR" at bounding box center [201, 26] width 6 height 5
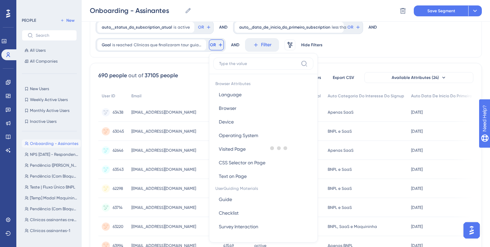
scroll to position [53, 0]
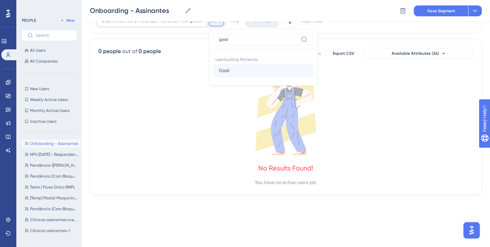
type input "goal"
click at [223, 69] on span "Goal" at bounding box center [224, 70] width 11 height 8
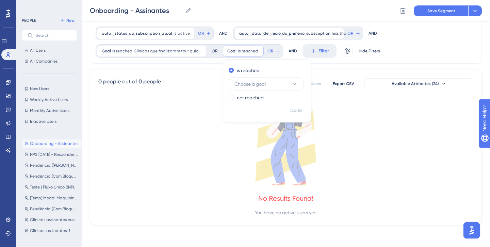
scroll to position [23, 0]
click at [271, 86] on button "Choose a goal" at bounding box center [265, 84] width 75 height 14
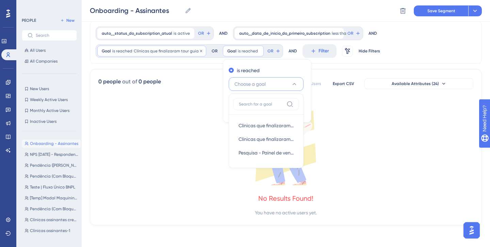
click at [201, 51] on icon at bounding box center [201, 51] width 4 height 4
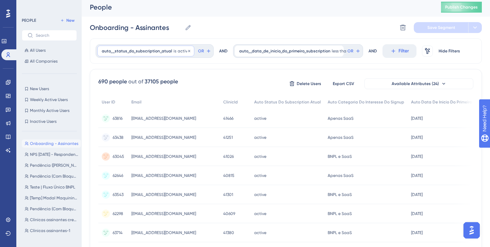
scroll to position [0, 0]
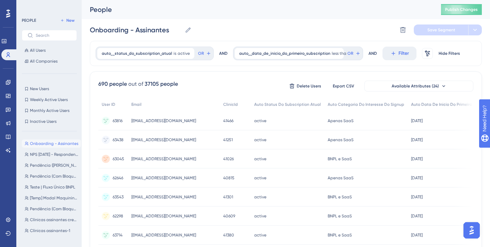
click at [69, 15] on div "PEOPLE New All Users All Companies New Users New Users Weekly Active Users Week…" at bounding box center [48, 123] width 65 height 247
click at [68, 18] on span "New" at bounding box center [70, 20] width 8 height 5
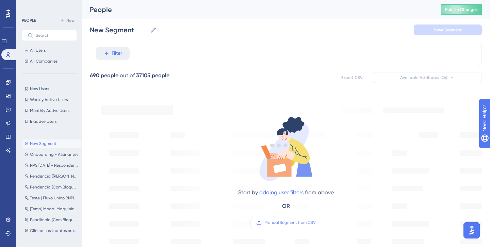
click at [122, 31] on input "New Segment" at bounding box center [118, 30] width 57 height 10
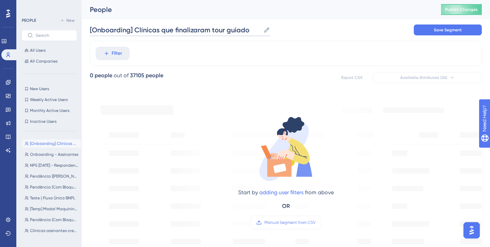
type input "[Onboarding] Clínicas que finalizaram tour guiado"
click at [340, 21] on div "[Onboarding] Clínicas que finalizaram tour guiado [Onboarding] Clínicas que fin…" at bounding box center [286, 30] width 392 height 22
click at [107, 57] on button "Filter" at bounding box center [113, 54] width 34 height 14
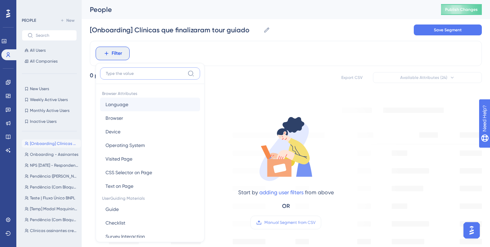
scroll to position [29, 0]
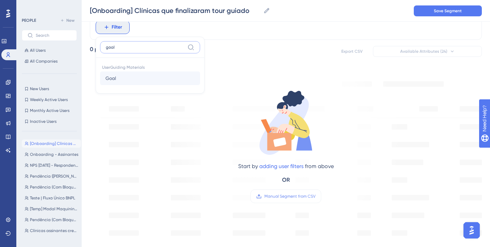
type input "goal"
click at [131, 76] on button "Goal Goal" at bounding box center [150, 78] width 100 height 14
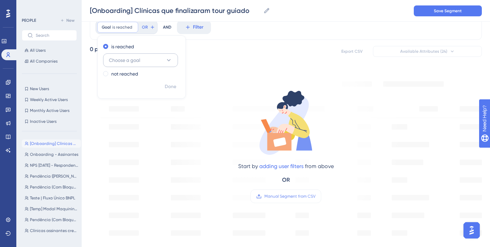
click at [145, 57] on button "Choose a goal" at bounding box center [140, 60] width 75 height 14
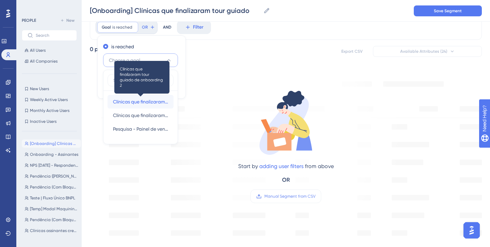
click at [131, 102] on span "Clínicas que finalizaram tour guiado de onboarding 2" at bounding box center [140, 102] width 55 height 8
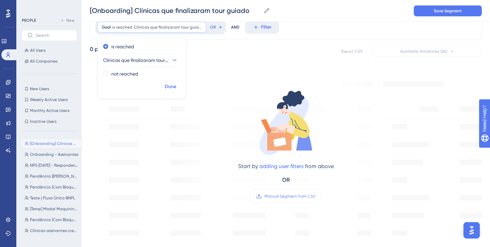
click at [165, 86] on span "Done" at bounding box center [171, 87] width 12 height 8
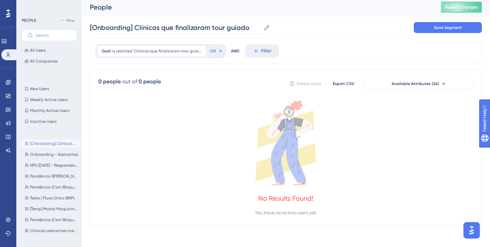
scroll to position [2, 0]
click at [218, 26] on input "[Onboarding] Clínicas que finalizaram tour guiado" at bounding box center [175, 28] width 171 height 10
click at [214, 51] on span "OR" at bounding box center [213, 50] width 6 height 5
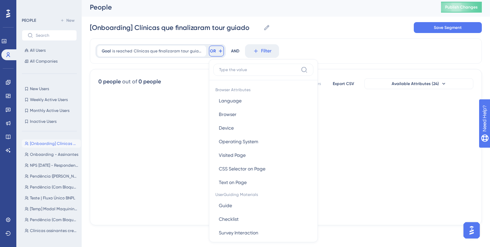
scroll to position [30, 0]
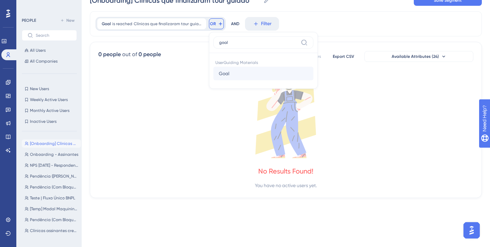
type input "goal"
click at [245, 75] on button "Goal Goal" at bounding box center [263, 74] width 100 height 14
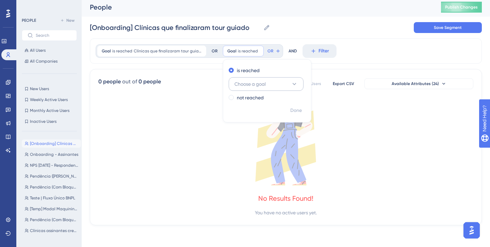
click at [248, 87] on span "Choose a goal" at bounding box center [249, 84] width 31 height 8
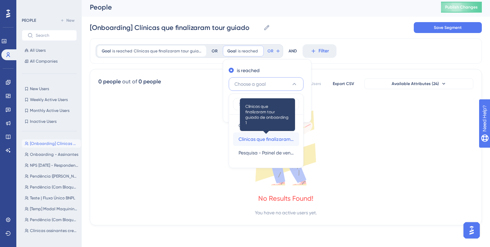
click at [253, 140] on span "Clínicas que finalizaram tour guiado de onboarding 1" at bounding box center [265, 139] width 55 height 8
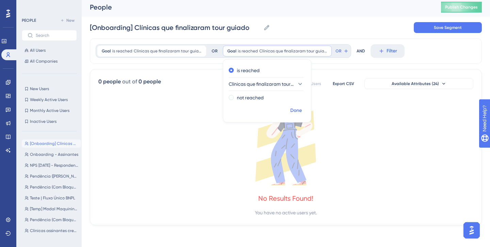
click at [295, 107] on span "Done" at bounding box center [296, 110] width 12 height 8
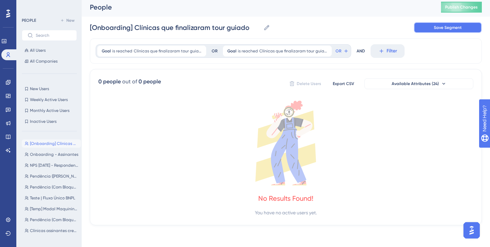
click at [458, 30] on span "Save Segment" at bounding box center [447, 27] width 28 height 5
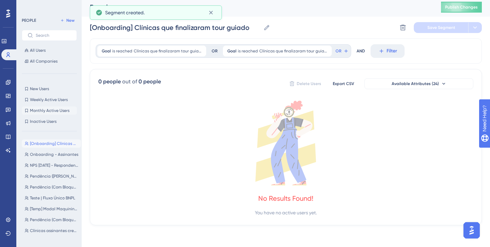
scroll to position [0, 0]
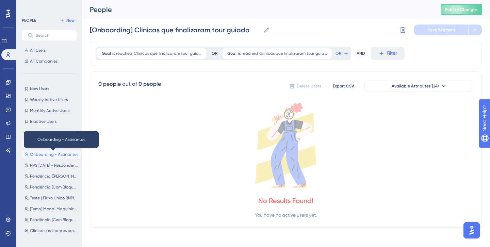
click at [52, 154] on span "Onboarding - Assinantes" at bounding box center [54, 154] width 48 height 5
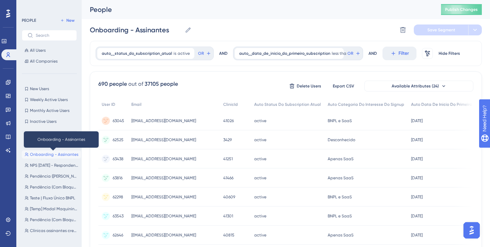
click at [53, 154] on span "Onboarding - Assinantes" at bounding box center [54, 154] width 48 height 5
click at [144, 31] on input "Onboarding - Assinantes" at bounding box center [136, 30] width 92 height 10
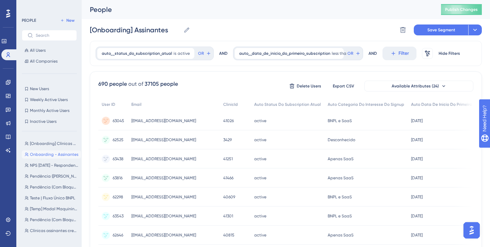
click at [214, 31] on div "[Onboarding] Assinantes [Onboarding] Assinantes Delete Segment Save Segment Act…" at bounding box center [286, 30] width 392 height 22
click at [174, 30] on input "[Onboarding] Assinantes" at bounding box center [135, 30] width 91 height 10
type input "[Onboarding] Assinantes"
click at [210, 20] on div "[Onboarding] Assinantes [Onboarding] Assinantes Delete Segment Save Segment Act…" at bounding box center [286, 30] width 392 height 22
click at [289, 52] on span "auto__data_de_inicio_do_primeiro_subscription" at bounding box center [284, 53] width 91 height 5
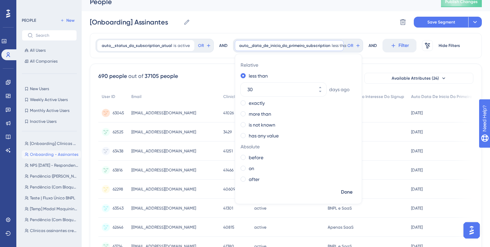
scroll to position [10, 0]
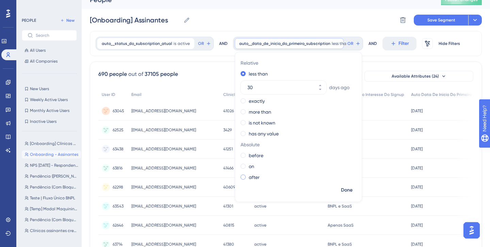
click at [240, 178] on span at bounding box center [242, 176] width 5 height 5
click at [248, 175] on input "radio" at bounding box center [248, 175] width 0 height 0
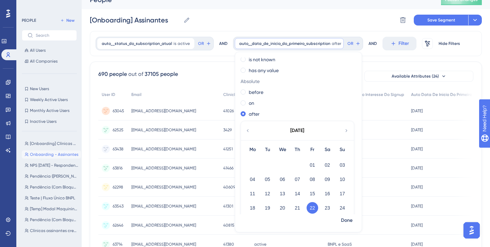
scroll to position [70, 0]
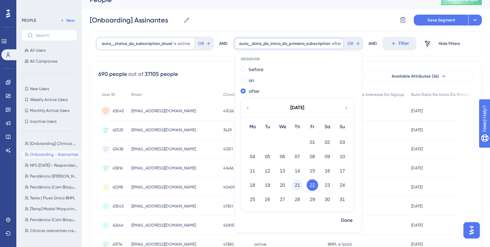
click at [291, 185] on button "21" at bounding box center [297, 185] width 12 height 12
click at [341, 221] on span "Done" at bounding box center [347, 220] width 12 height 8
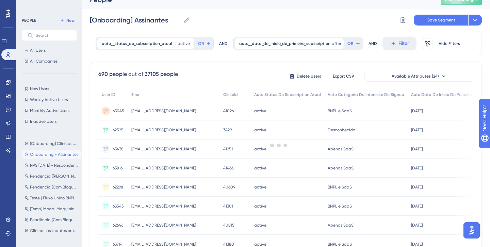
scroll to position [0, 0]
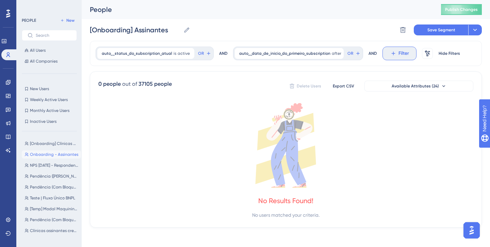
click at [390, 53] on icon at bounding box center [393, 53] width 6 height 6
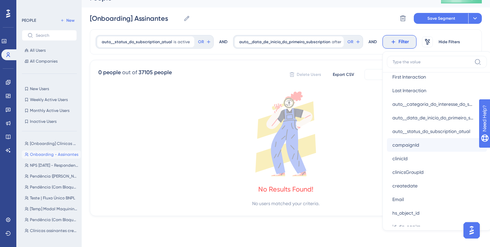
scroll to position [347, 0]
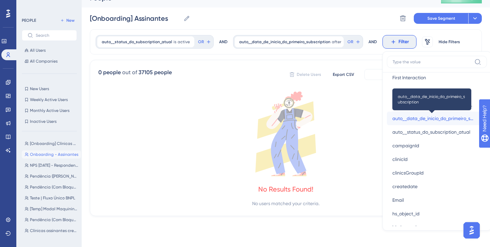
click at [413, 120] on span "auto__data_de_inicio_do_primeiro_subscription" at bounding box center [432, 118] width 81 height 8
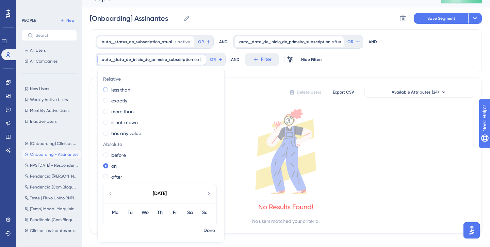
click at [125, 88] on label "less than" at bounding box center [120, 90] width 19 height 8
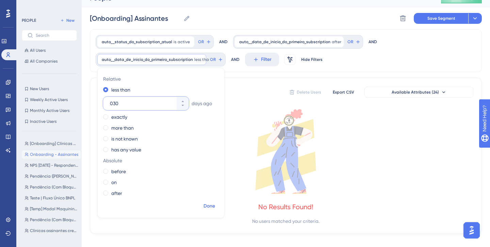
type input "030"
click at [207, 202] on span "Done" at bounding box center [209, 206] width 12 height 8
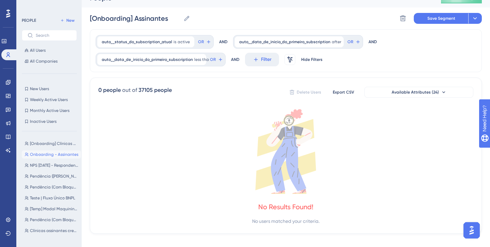
scroll to position [0, 0]
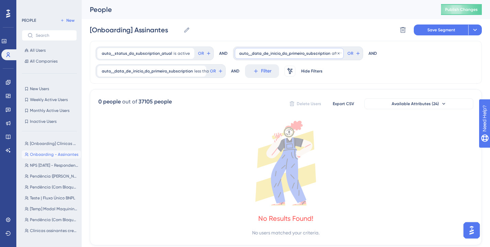
click at [276, 52] on span "auto__data_de_inicio_do_primeiro_subscription" at bounding box center [284, 53] width 91 height 5
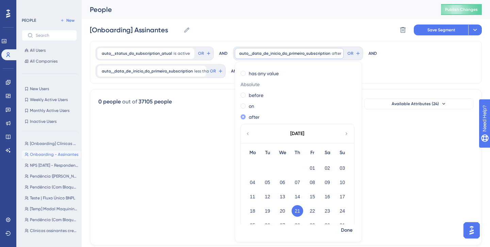
scroll to position [70, 0]
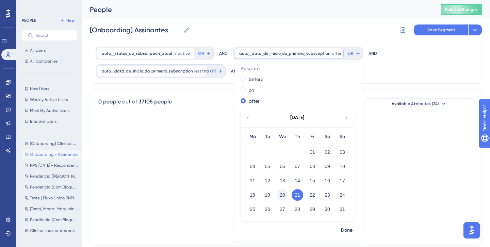
click at [282, 195] on button "20" at bounding box center [282, 195] width 12 height 12
click at [337, 228] on button "Done" at bounding box center [346, 230] width 19 height 12
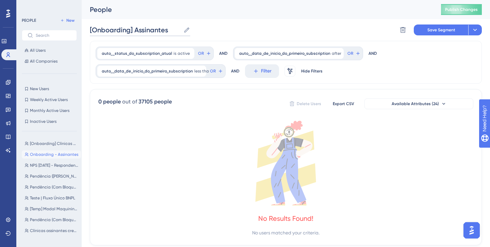
click at [171, 31] on input "[Onboarding] Assinantes" at bounding box center [135, 30] width 91 height 10
click at [334, 26] on div "[Onboarding] Assinantes para fazerem o tour guiado [Onboarding] Assinantes para…" at bounding box center [286, 30] width 392 height 22
click at [431, 32] on span "Save Segment" at bounding box center [441, 29] width 28 height 5
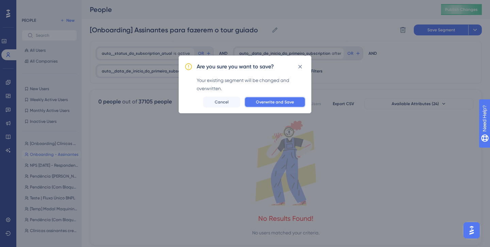
click at [281, 101] on span "Overwrite and Save" at bounding box center [275, 101] width 38 height 5
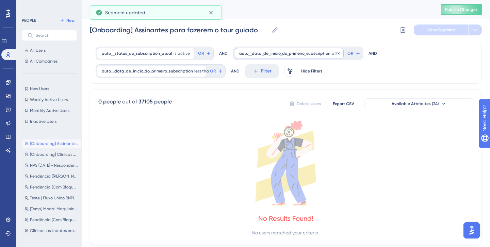
click at [273, 54] on span "auto__data_de_inicio_do_primeiro_subscription" at bounding box center [284, 53] width 91 height 5
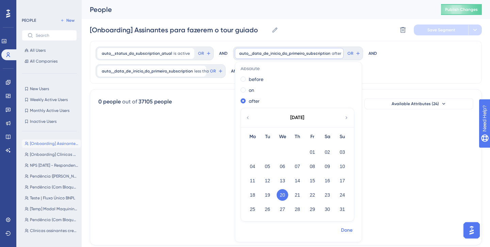
click at [345, 231] on span "Done" at bounding box center [347, 230] width 12 height 8
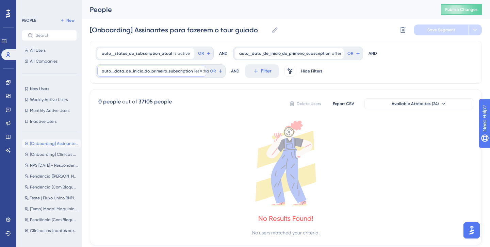
click at [163, 72] on span "auto__data_de_inicio_do_primeiro_subscription" at bounding box center [147, 70] width 91 height 5
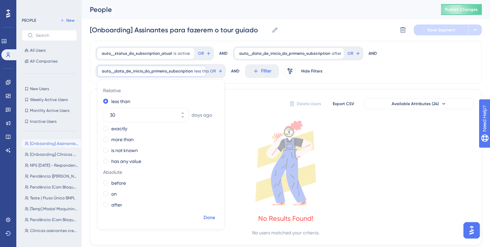
click at [209, 215] on span "Done" at bounding box center [209, 218] width 12 height 8
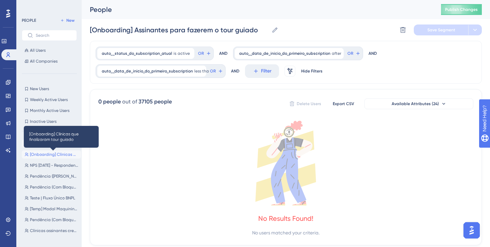
click at [50, 153] on span "[Onboarding] Clínicas que finalizaram tour guiado" at bounding box center [54, 154] width 48 height 5
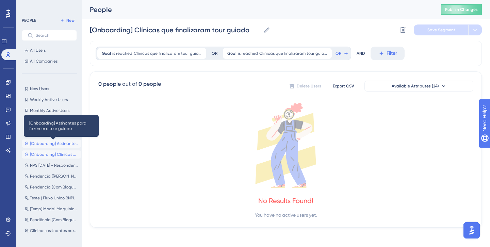
click at [46, 146] on span "[Onboarding] Assinantes para fazerem o tour guiado" at bounding box center [54, 143] width 48 height 5
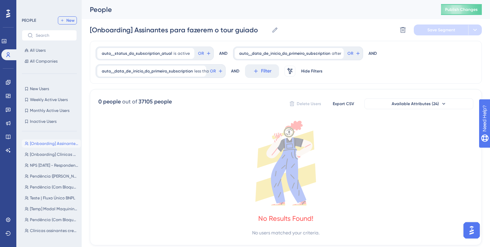
click at [72, 20] on span "New" at bounding box center [70, 20] width 8 height 5
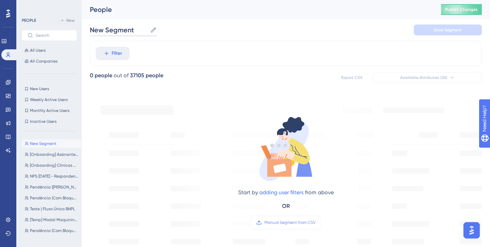
click at [117, 33] on input "New Segment" at bounding box center [118, 30] width 57 height 10
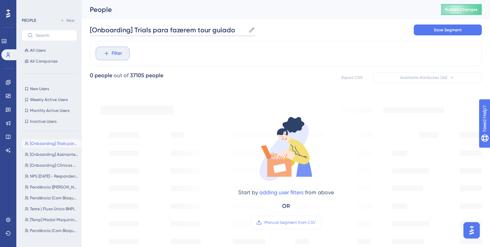
type input "[Onboarding] Trials para fazerem tour guiado"
click at [116, 50] on span "Filter" at bounding box center [117, 53] width 11 height 8
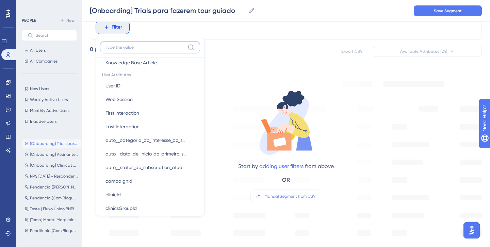
scroll to position [297, 0]
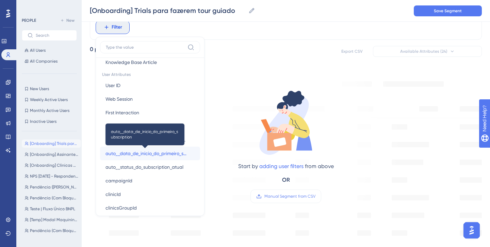
click at [142, 154] on span "auto__data_de_inicio_do_primeiro_subscription" at bounding box center [145, 153] width 81 height 8
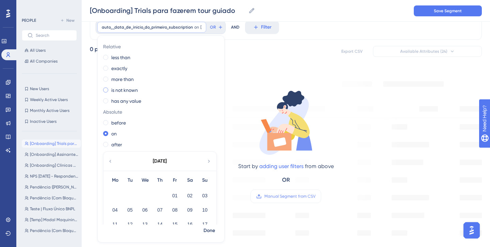
click at [128, 90] on label "is not known" at bounding box center [124, 90] width 27 height 8
click at [205, 156] on span "Done" at bounding box center [209, 157] width 12 height 8
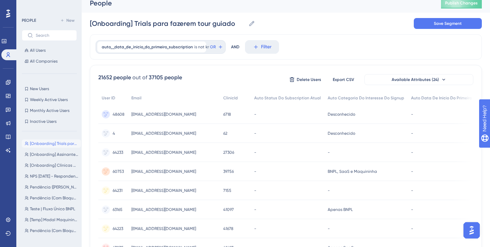
scroll to position [0, 0]
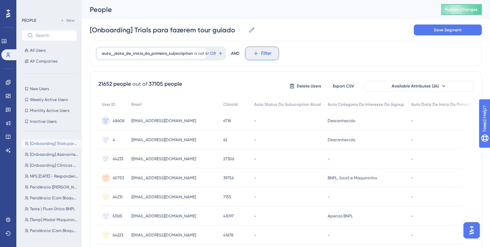
click at [263, 52] on span "Filter" at bounding box center [266, 53] width 11 height 8
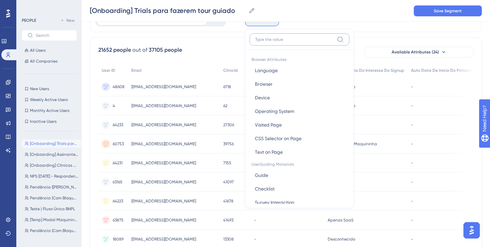
scroll to position [29, 0]
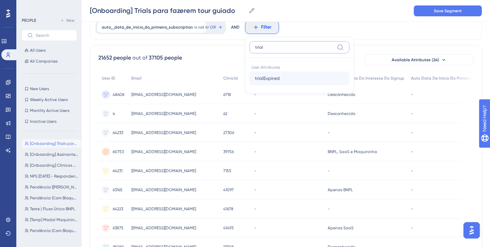
type input "trial"
click at [285, 80] on button "trialExpired trialExpired" at bounding box center [299, 78] width 100 height 14
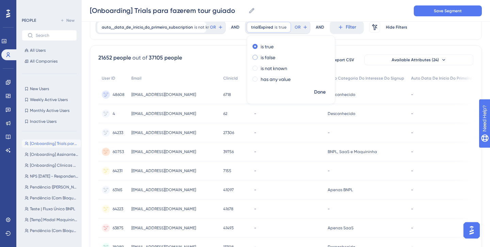
click at [266, 57] on label "is false" at bounding box center [267, 57] width 15 height 8
click at [319, 90] on span "Done" at bounding box center [320, 92] width 12 height 8
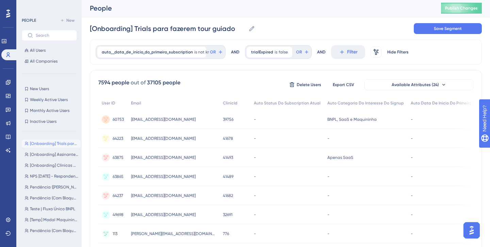
scroll to position [0, 0]
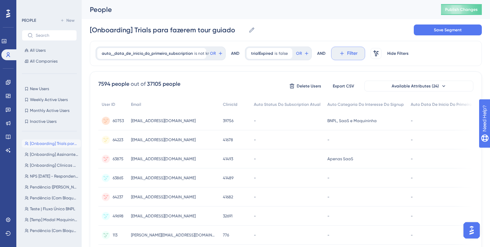
click at [343, 56] on icon at bounding box center [342, 53] width 6 height 6
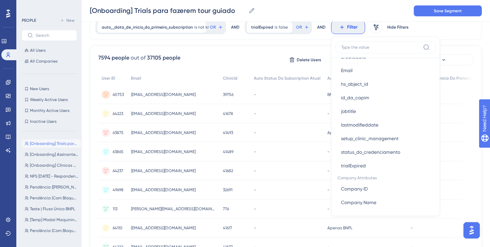
scroll to position [491, 0]
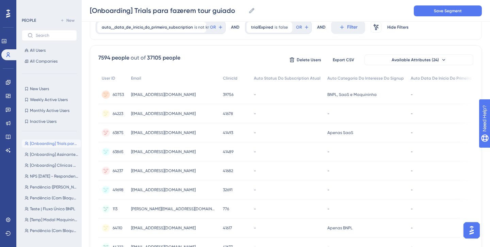
scroll to position [0, 0]
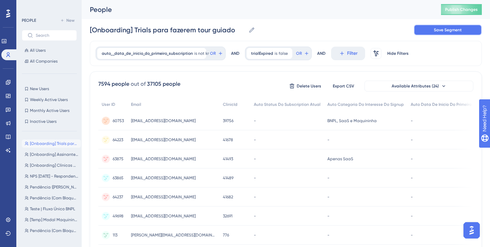
click at [432, 34] on button "Save Segment" at bounding box center [447, 29] width 68 height 11
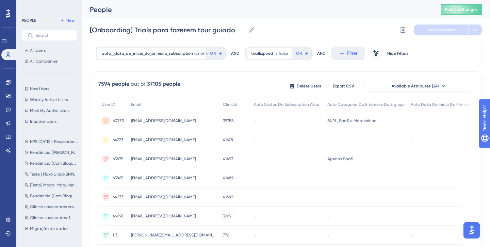
scroll to position [34, 0]
click at [10, 80] on icon at bounding box center [7, 82] width 5 height 5
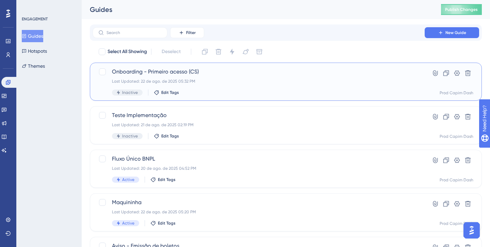
click at [235, 75] on span "Onboarding - Primeiro acesso (CS)" at bounding box center [258, 72] width 293 height 8
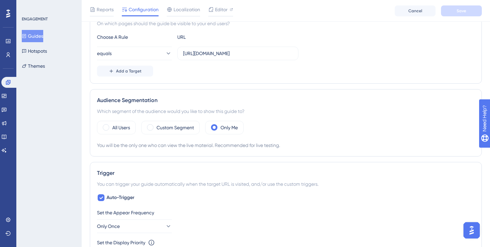
scroll to position [257, 0]
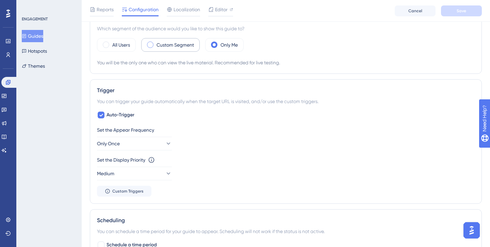
click at [163, 47] on label "Custom Segment" at bounding box center [174, 45] width 37 height 8
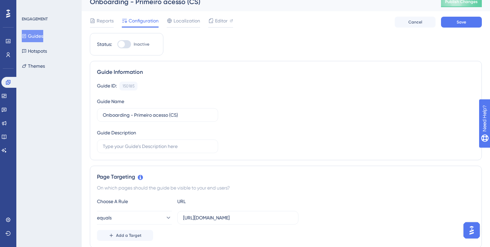
scroll to position [0, 0]
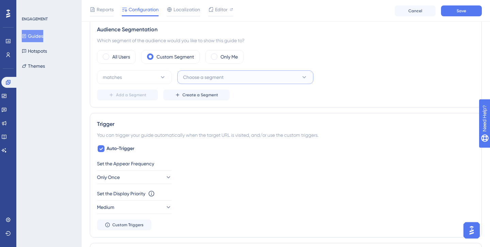
click at [201, 77] on span "Choose a segment" at bounding box center [203, 77] width 40 height 8
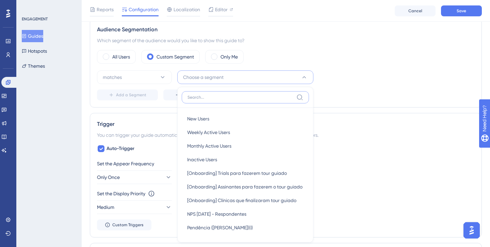
scroll to position [285, 0]
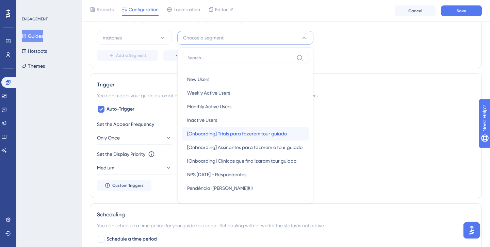
click at [223, 138] on div "[Onboarding] Trials para fazerem tour guiado [Onboarding] Trials para fazerem t…" at bounding box center [245, 134] width 116 height 14
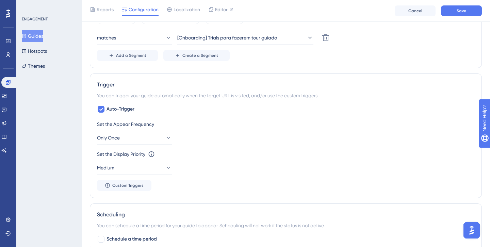
click at [195, 61] on div "Audience Segmentation Which segment of the audience would you like to show this…" at bounding box center [286, 23] width 392 height 89
click at [191, 57] on span "Create a Segment" at bounding box center [200, 55] width 36 height 5
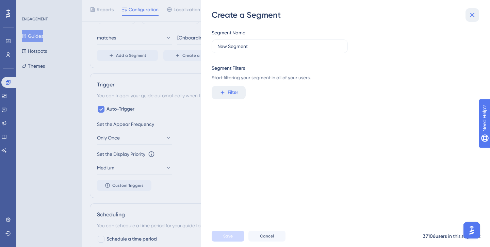
click at [473, 16] on icon at bounding box center [472, 15] width 4 height 4
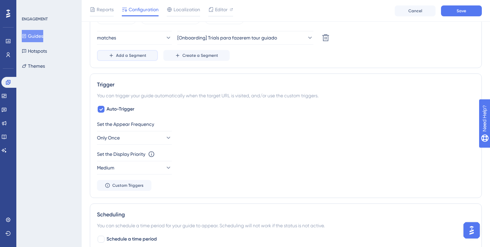
click at [124, 56] on span "Add a Segment" at bounding box center [131, 55] width 30 height 5
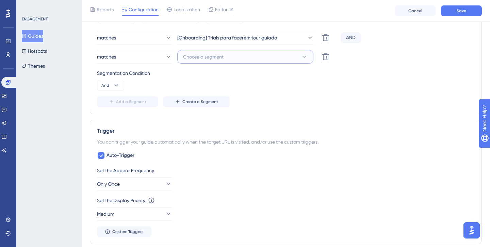
click at [222, 55] on span "Choose a segment" at bounding box center [203, 57] width 40 height 8
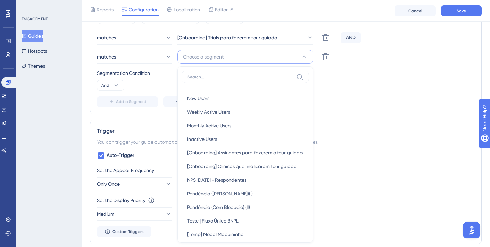
scroll to position [316, 0]
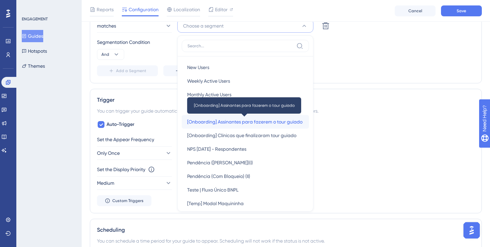
click at [217, 123] on span "[Onboarding] Assinantes para fazerem o tour guiado" at bounding box center [244, 122] width 115 height 8
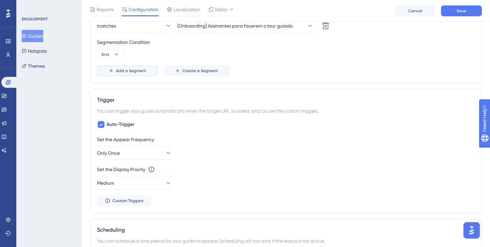
click at [131, 69] on span "Add a Segment" at bounding box center [131, 70] width 30 height 5
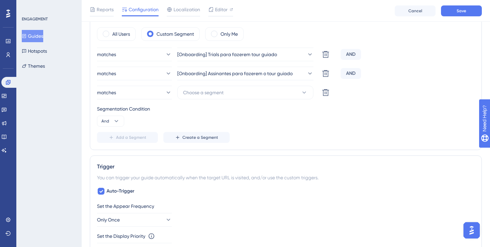
scroll to position [267, 0]
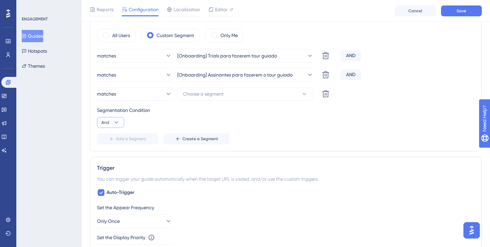
click at [112, 121] on button "And" at bounding box center [110, 122] width 27 height 11
click at [113, 156] on div "Or Or" at bounding box center [110, 156] width 13 height 14
click at [218, 97] on span "Choose a segment" at bounding box center [203, 94] width 40 height 8
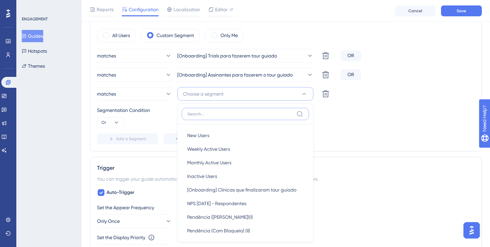
scroll to position [316, 0]
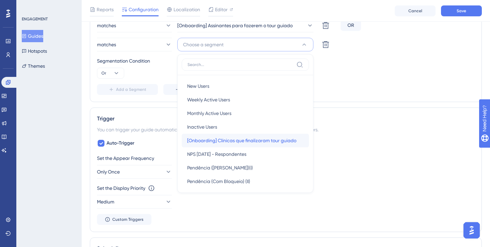
click at [234, 142] on span "[Onboarding] Clínicas que finalizaram tour guiado" at bounding box center [241, 140] width 109 height 8
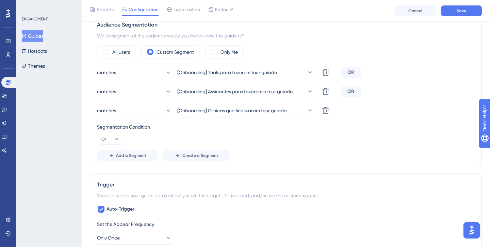
scroll to position [242, 0]
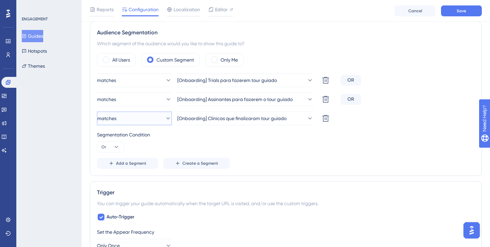
click at [143, 122] on button "matches" at bounding box center [134, 119] width 75 height 14
click at [146, 150] on div "doesn't match doesn't match" at bounding box center [134, 153] width 55 height 14
click at [210, 150] on div "Segmentation Condition Or" at bounding box center [285, 142] width 377 height 22
click at [116, 148] on icon at bounding box center [116, 146] width 7 height 7
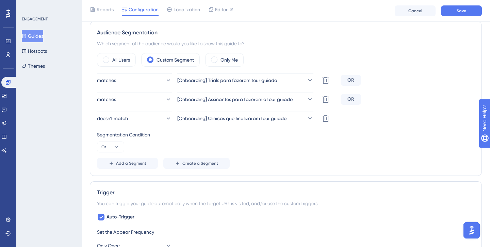
click at [164, 142] on div "Segmentation Condition Or" at bounding box center [285, 142] width 377 height 22
click at [324, 84] on icon at bounding box center [325, 80] width 8 height 8
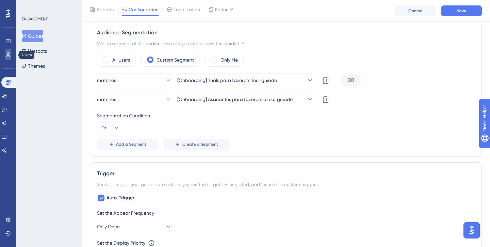
click at [10, 56] on icon at bounding box center [7, 54] width 5 height 5
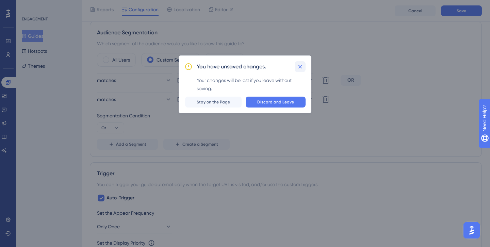
click at [303, 67] on icon at bounding box center [299, 66] width 7 height 7
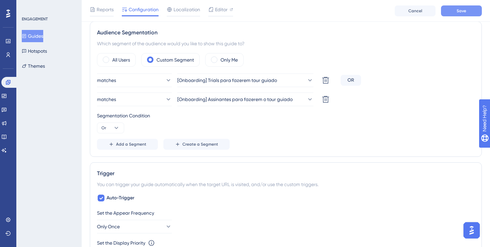
click at [463, 13] on span "Save" at bounding box center [461, 10] width 10 height 5
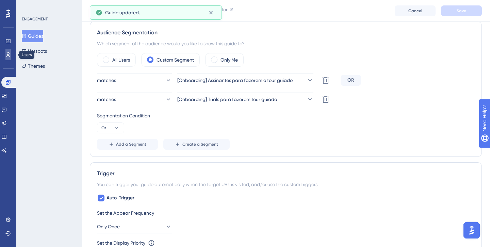
click at [7, 53] on icon at bounding box center [7, 54] width 5 height 5
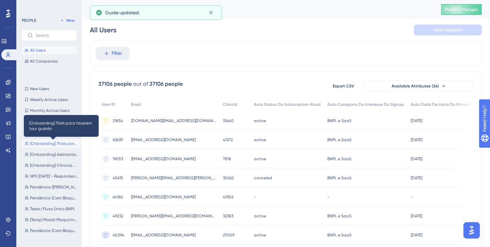
click at [54, 141] on span "[Onboarding] Trials para fazerem tour guiado" at bounding box center [54, 143] width 48 height 5
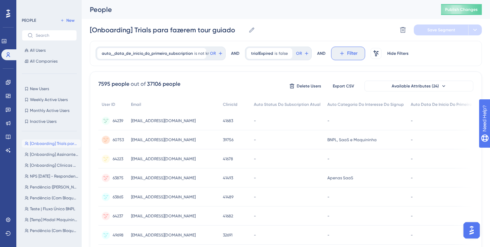
click at [347, 53] on span "Filter" at bounding box center [352, 53] width 11 height 8
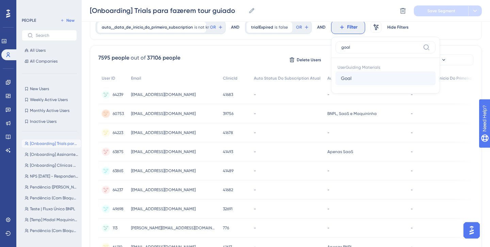
type input "goal"
click at [346, 80] on span "Goal" at bounding box center [346, 78] width 11 height 8
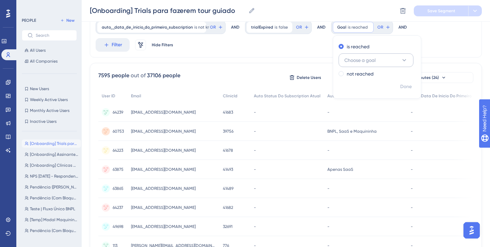
click at [347, 64] on button "Choose a goal" at bounding box center [375, 60] width 75 height 14
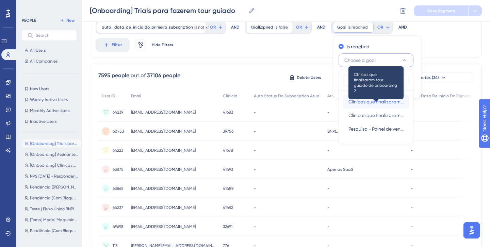
click at [353, 102] on span "Clínicas que finalizaram tour guiado de onboarding 2" at bounding box center [375, 102] width 55 height 8
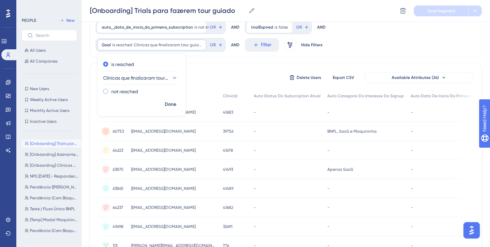
click at [141, 90] on div "not reached" at bounding box center [140, 91] width 74 height 8
click at [174, 105] on span "Done" at bounding box center [171, 104] width 12 height 8
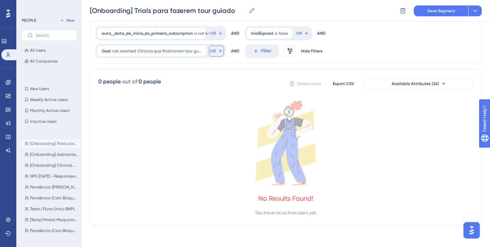
click at [213, 39] on button "OR" at bounding box center [216, 33] width 15 height 11
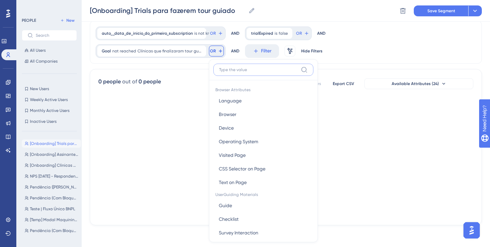
scroll to position [50, 0]
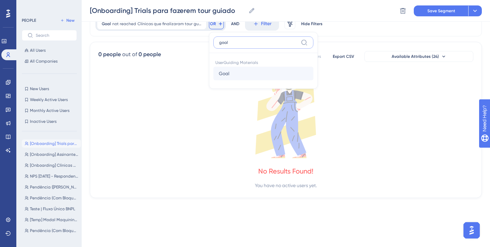
type input "goal"
click at [236, 72] on button "Goal Goal" at bounding box center [263, 74] width 100 height 14
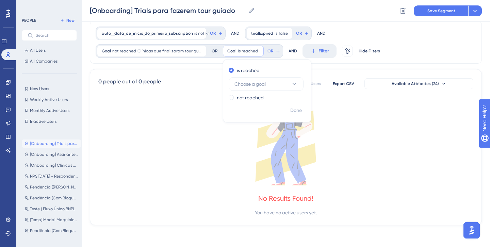
scroll to position [23, 0]
click at [244, 86] on span "Choose a goal" at bounding box center [249, 84] width 31 height 8
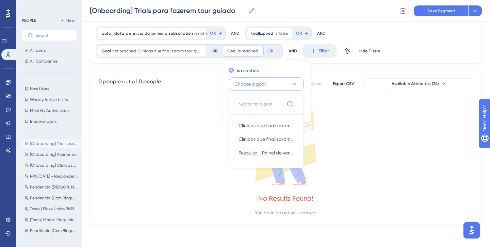
click at [232, 71] on span at bounding box center [230, 70] width 5 height 5
click at [236, 69] on input "radio" at bounding box center [236, 69] width 0 height 0
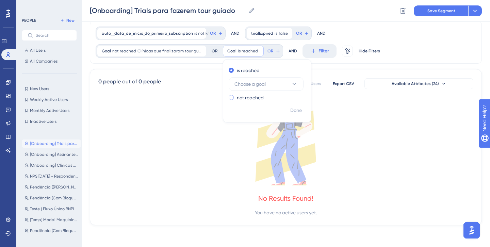
click at [236, 97] on div "not reached" at bounding box center [265, 97] width 74 height 8
click at [252, 91] on span "Choose a goal" at bounding box center [249, 95] width 31 height 8
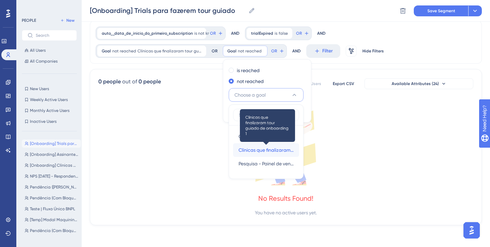
click at [256, 148] on span "Clínicas que finalizaram tour guiado de onboarding 1" at bounding box center [265, 150] width 55 height 8
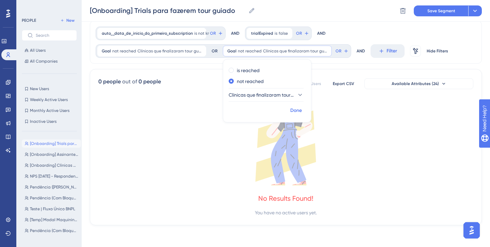
click at [295, 109] on span "Done" at bounding box center [296, 110] width 12 height 8
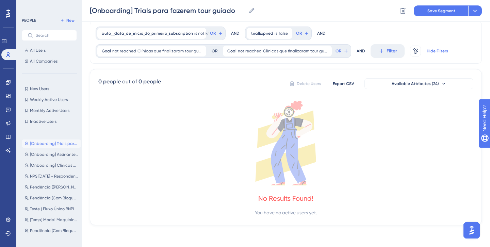
scroll to position [0, 0]
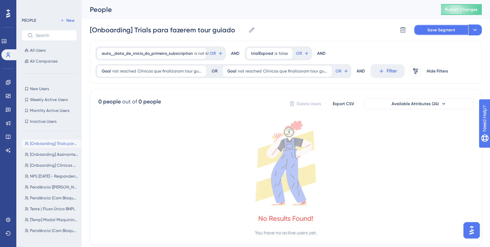
click at [440, 30] on span "Save Segment" at bounding box center [441, 29] width 28 height 5
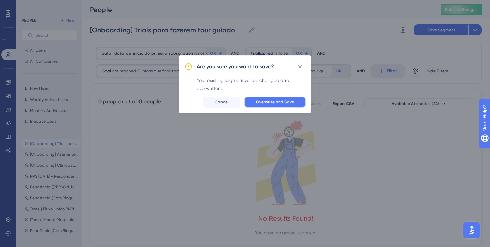
click at [270, 102] on span "Overwrite and Save" at bounding box center [275, 101] width 38 height 5
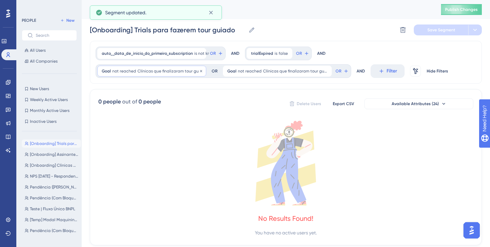
click at [163, 74] on div "Goal not reached Clínicas que finalizaram tour guiado de onboarding 2 Clínicas …" at bounding box center [151, 71] width 109 height 11
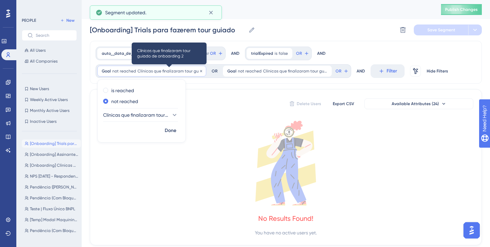
click at [163, 73] on span "Clínicas que finalizaram tour guiado de onboarding 2" at bounding box center [169, 70] width 64 height 5
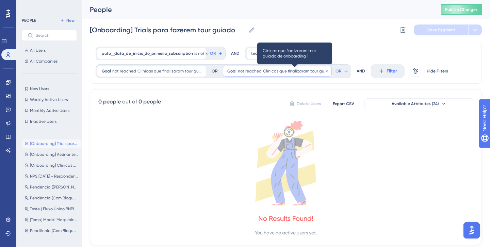
click at [265, 73] on span "Clínicas que finalizaram tour guiado de onboarding 1" at bounding box center [295, 70] width 64 height 5
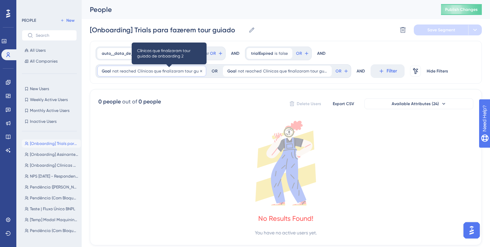
click at [175, 72] on span "Clínicas que finalizaram tour guiado de onboarding 2" at bounding box center [169, 70] width 64 height 5
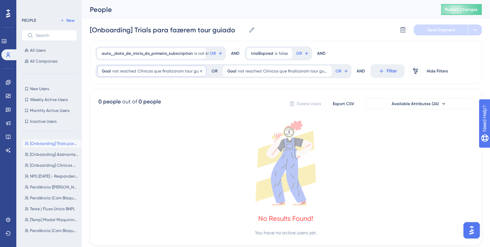
click at [135, 70] on div "Goal not reached Clínicas que finalizaram tour guiado de onboarding 2 Clínicas …" at bounding box center [151, 71] width 109 height 11
click at [115, 88] on label "is reached" at bounding box center [122, 90] width 23 height 8
click at [124, 115] on label "not reached" at bounding box center [124, 118] width 27 height 8
click at [174, 127] on span "Done" at bounding box center [171, 130] width 12 height 8
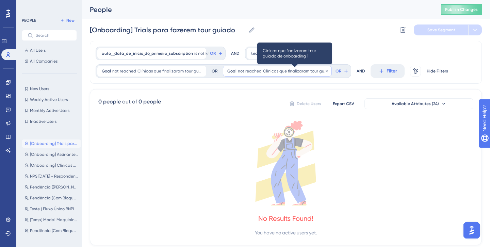
click at [291, 73] on span "Clínicas que finalizaram tour guiado de onboarding 1" at bounding box center [295, 70] width 64 height 5
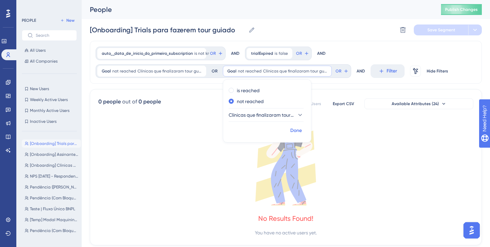
click at [295, 129] on span "Done" at bounding box center [296, 130] width 12 height 8
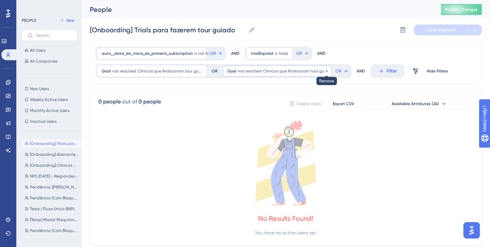
click at [327, 71] on icon at bounding box center [326, 71] width 4 height 4
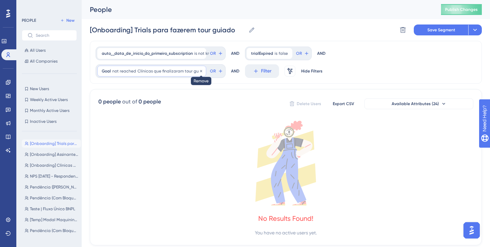
click at [199, 71] on icon at bounding box center [201, 71] width 4 height 4
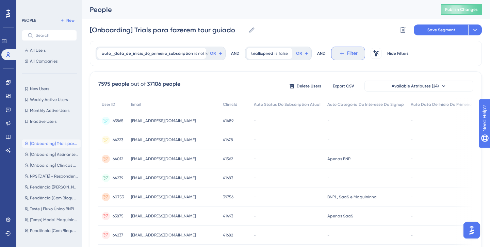
click at [347, 52] on span "Filter" at bounding box center [352, 53] width 11 height 8
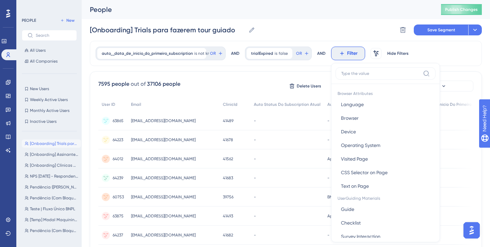
scroll to position [29, 0]
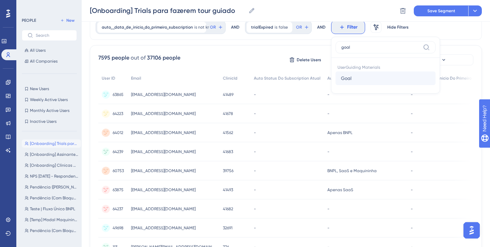
type input "goal"
click at [347, 82] on button "Goal Goal" at bounding box center [385, 78] width 100 height 14
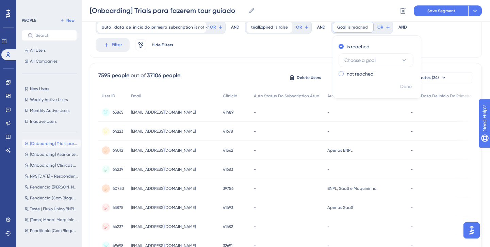
click at [349, 73] on label "not reached" at bounding box center [359, 74] width 27 height 8
click at [349, 72] on span "Choose a goal" at bounding box center [359, 71] width 31 height 8
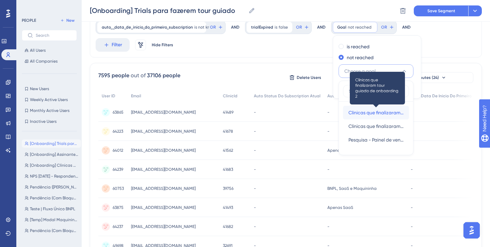
click at [354, 115] on span "Clínicas que finalizaram tour guiado de onboarding 2" at bounding box center [375, 112] width 55 height 8
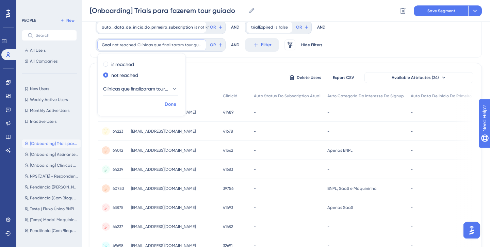
click at [167, 104] on span "Done" at bounding box center [171, 104] width 12 height 8
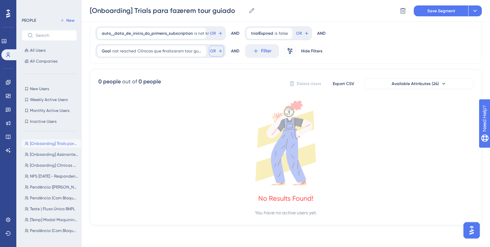
scroll to position [23, 0]
click at [200, 51] on icon at bounding box center [201, 51] width 2 height 2
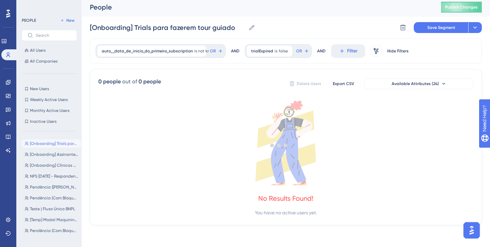
scroll to position [2, 0]
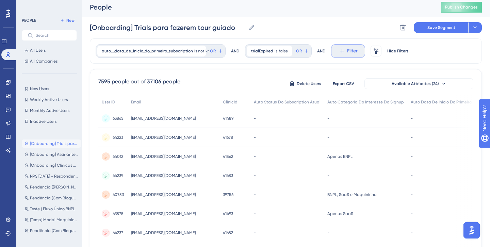
click at [347, 51] on span "Filter" at bounding box center [352, 51] width 11 height 8
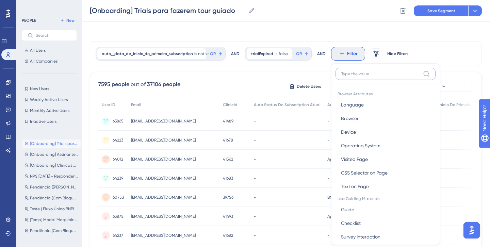
scroll to position [30, 0]
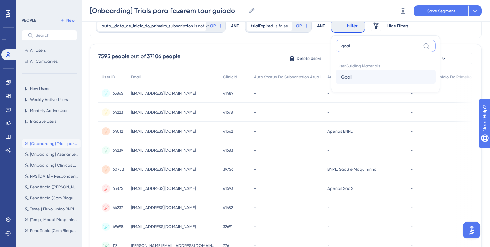
type input "goal"
click at [350, 75] on span "Goal" at bounding box center [346, 77] width 11 height 8
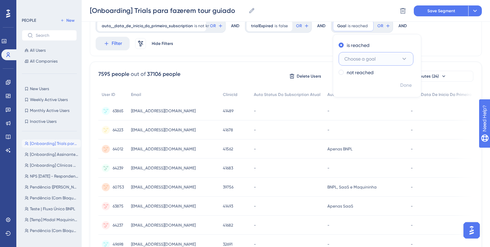
click at [360, 62] on span "Choose a goal" at bounding box center [359, 59] width 31 height 8
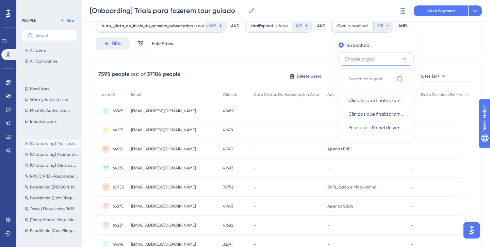
click at [360, 62] on span "Choose a goal" at bounding box center [359, 59] width 31 height 8
click at [358, 69] on label "not reached" at bounding box center [359, 72] width 27 height 8
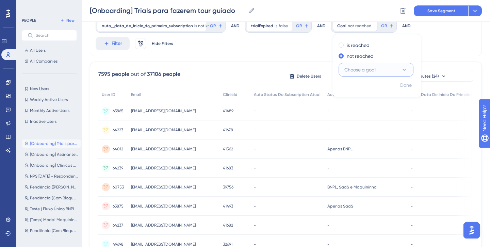
click at [355, 63] on button "Choose a goal" at bounding box center [375, 70] width 75 height 14
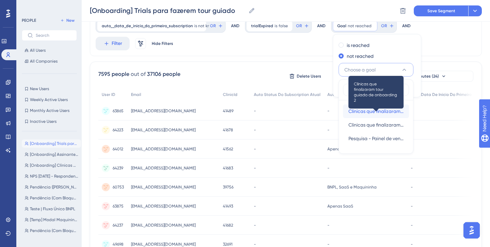
click at [353, 111] on span "Clínicas que finalizaram tour guiado de onboarding 2" at bounding box center [375, 111] width 55 height 8
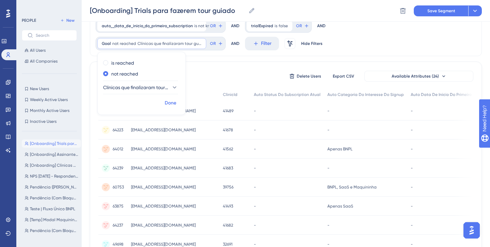
click at [167, 101] on span "Done" at bounding box center [171, 103] width 12 height 8
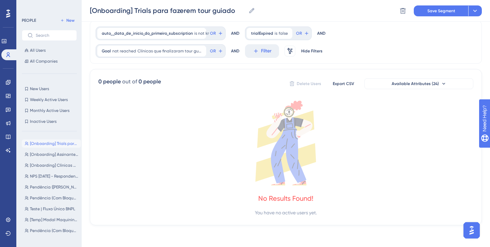
scroll to position [23, 0]
click at [200, 51] on icon at bounding box center [201, 51] width 2 height 2
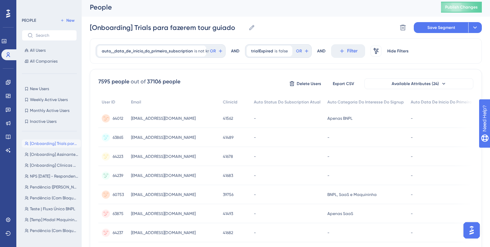
scroll to position [0, 0]
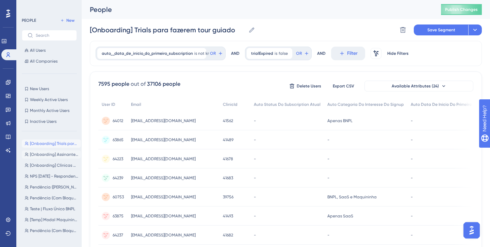
click at [56, 152] on span "[Onboarding] Assinantes para fazerem o tour guiado" at bounding box center [54, 154] width 48 height 5
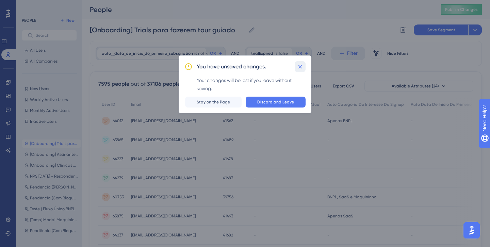
click at [303, 66] on button at bounding box center [299, 66] width 11 height 11
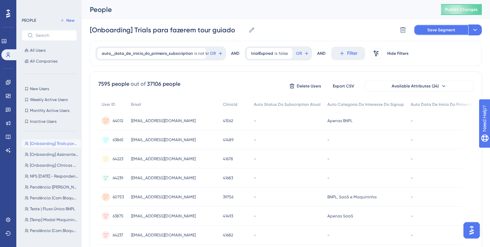
click at [446, 30] on span "Save Segment" at bounding box center [441, 29] width 28 height 5
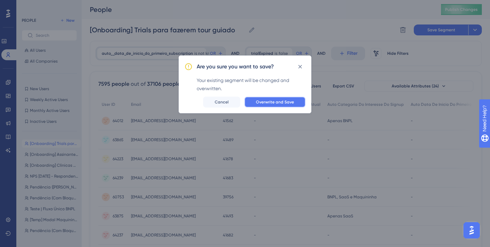
click at [281, 103] on span "Overwrite and Save" at bounding box center [275, 101] width 38 height 5
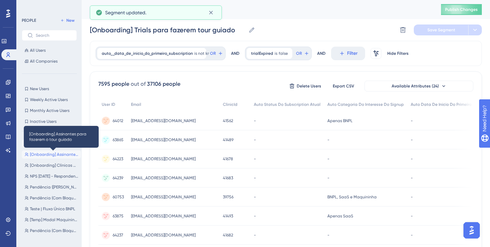
click at [47, 154] on span "[Onboarding] Assinantes para fazerem o tour guiado" at bounding box center [54, 154] width 48 height 5
type input "[Onboarding] Assinantes para fazerem o tour guiado"
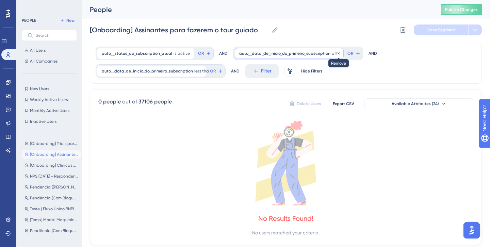
click at [336, 54] on icon at bounding box center [338, 53] width 4 height 4
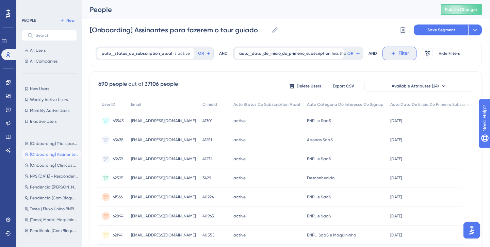
click at [403, 54] on span "Filter" at bounding box center [403, 53] width 11 height 8
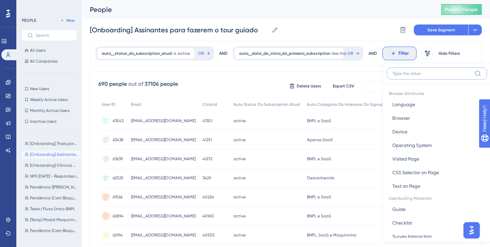
scroll to position [29, 0]
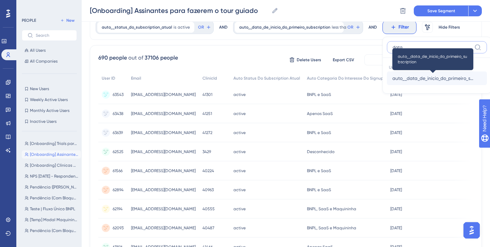
type input "data"
click at [411, 76] on span "auto__data_de_inicio_do_primeiro_subscription" at bounding box center [432, 78] width 81 height 8
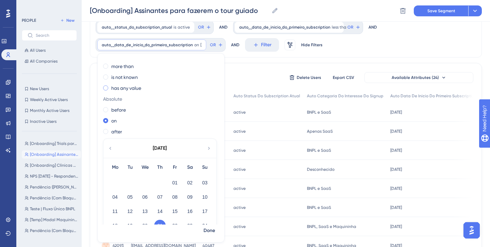
scroll to position [0, 0]
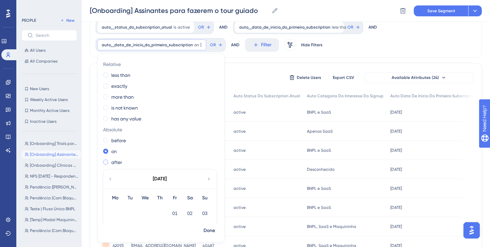
click at [112, 165] on label "after" at bounding box center [116, 162] width 11 height 8
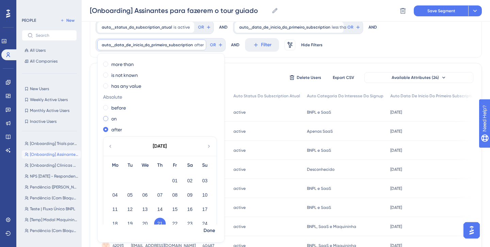
scroll to position [61, 0]
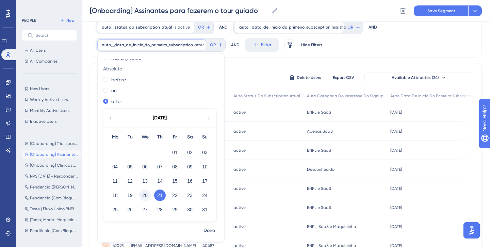
click at [144, 197] on button "20" at bounding box center [145, 195] width 12 height 12
click at [205, 232] on span "Done" at bounding box center [209, 230] width 12 height 8
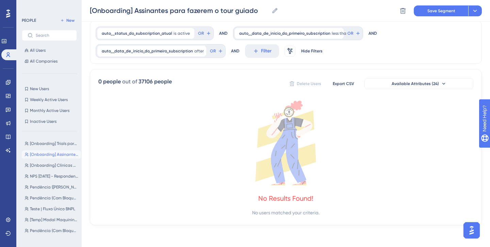
scroll to position [0, 0]
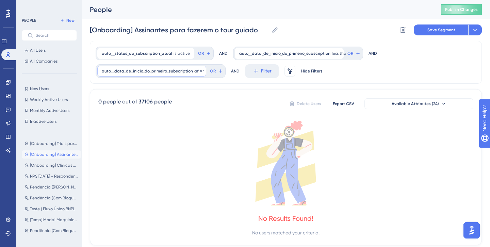
click at [156, 69] on span "auto__data_de_inicio_do_primeiro_subscription" at bounding box center [147, 70] width 91 height 5
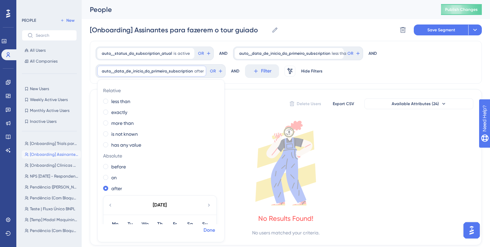
click at [206, 231] on span "Done" at bounding box center [209, 230] width 12 height 8
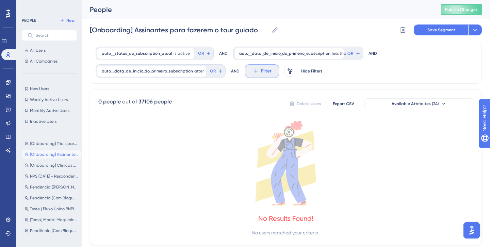
click at [261, 74] on span "Filter" at bounding box center [266, 71] width 11 height 8
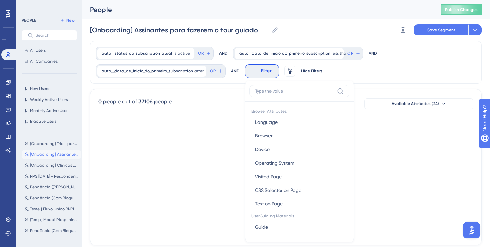
scroll to position [38, 0]
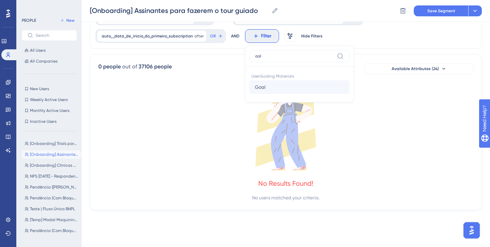
type input "oal"
click at [268, 85] on button "Goal Goal" at bounding box center [299, 87] width 100 height 14
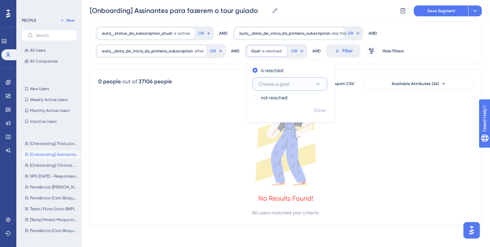
scroll to position [23, 0]
click at [268, 94] on label "not reached" at bounding box center [273, 97] width 27 height 8
click at [265, 95] on span "Choose a goal" at bounding box center [273, 95] width 31 height 8
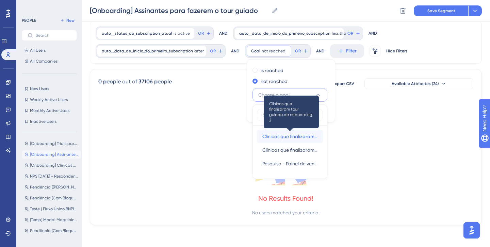
click at [278, 135] on span "Clínicas que finalizaram tour guiado de onboarding 2" at bounding box center [289, 136] width 55 height 8
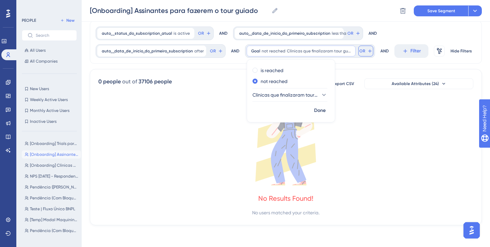
click at [211, 36] on icon at bounding box center [208, 33] width 5 height 5
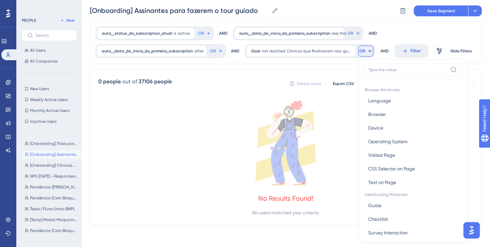
scroll to position [50, 0]
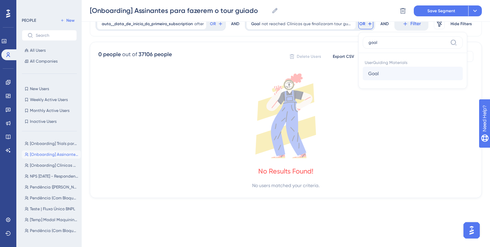
type input "goal"
click at [372, 74] on span "Goal" at bounding box center [373, 73] width 11 height 8
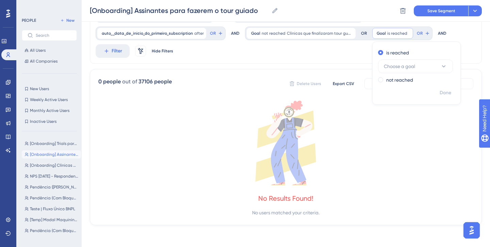
scroll to position [40, 0]
click at [382, 78] on div "not reached" at bounding box center [415, 80] width 74 height 8
click at [398, 78] on span "Choose a goal" at bounding box center [399, 77] width 31 height 8
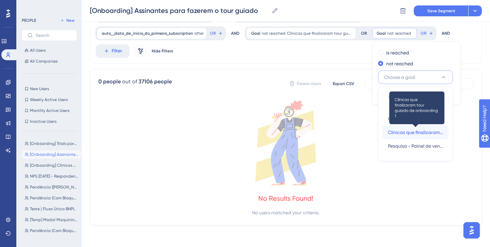
click at [397, 130] on span "Clínicas que finalizaram tour guiado de onboarding 1" at bounding box center [415, 132] width 55 height 8
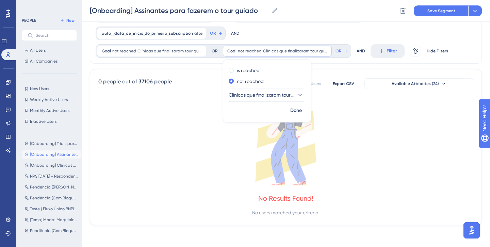
click at [360, 156] on icon at bounding box center [285, 143] width 375 height 85
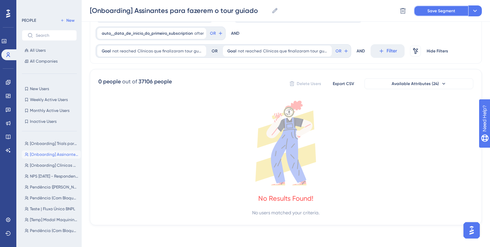
click at [435, 14] on button "Save Segment" at bounding box center [440, 10] width 54 height 11
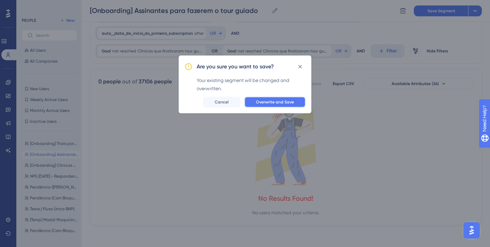
click at [278, 105] on button "Overwrite and Save" at bounding box center [274, 102] width 61 height 11
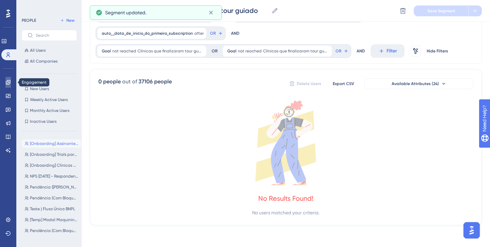
click at [8, 81] on icon at bounding box center [7, 82] width 5 height 5
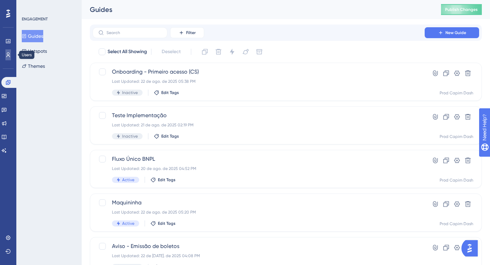
click at [9, 55] on icon at bounding box center [7, 54] width 5 height 5
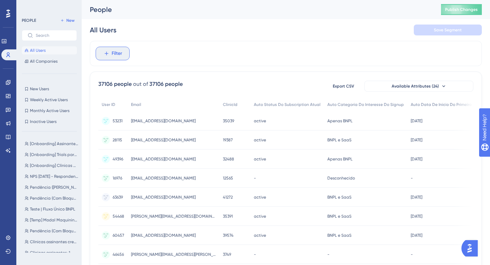
click at [127, 54] on button "Filter" at bounding box center [113, 54] width 34 height 14
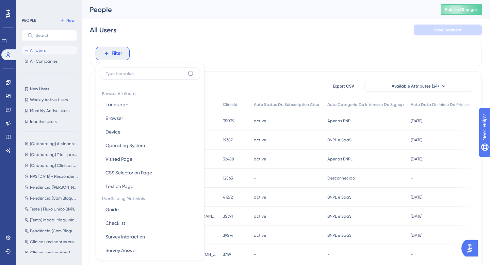
scroll to position [29, 0]
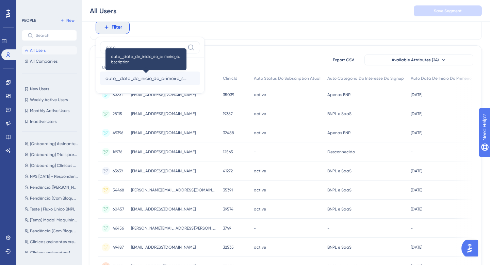
type input "data"
click at [147, 80] on span "auto__data_de_inicio_do_primeiro_subscription" at bounding box center [145, 78] width 81 height 8
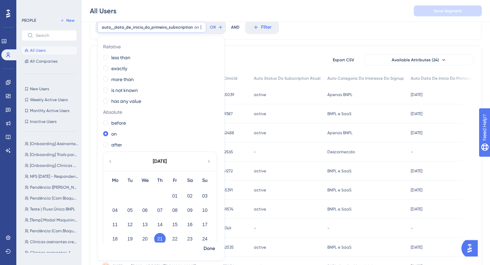
scroll to position [25, 0]
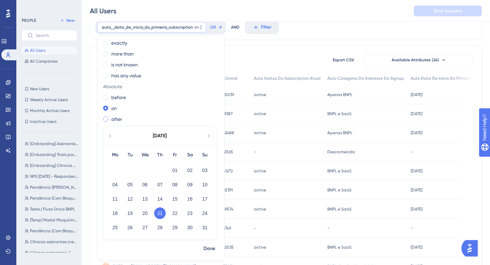
click at [117, 120] on label "after" at bounding box center [116, 119] width 11 height 8
click at [210, 250] on span "Done" at bounding box center [209, 248] width 12 height 8
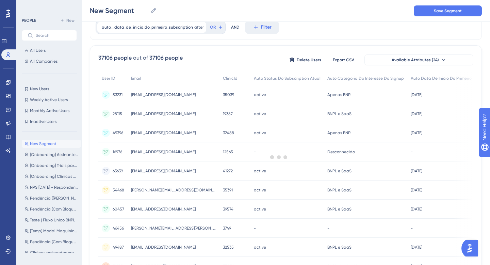
scroll to position [0, 0]
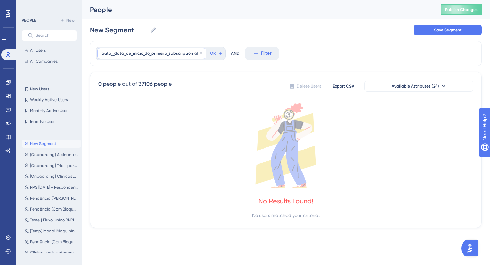
click at [184, 51] on span "auto__data_de_inicio_do_primeiro_subscription" at bounding box center [147, 53] width 91 height 5
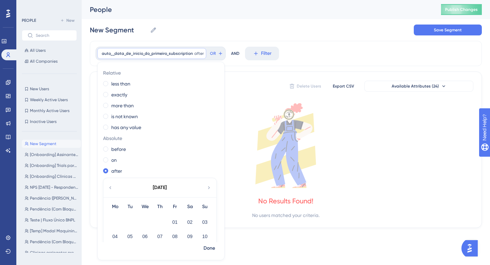
scroll to position [52, 0]
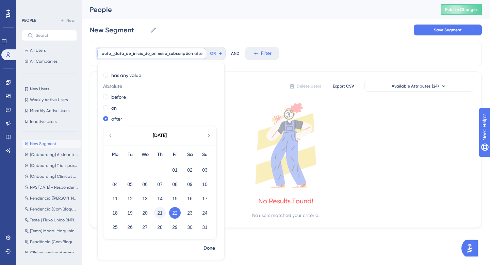
click at [158, 212] on button "21" at bounding box center [160, 213] width 12 height 12
click at [141, 212] on button "20" at bounding box center [145, 213] width 12 height 12
click at [204, 245] on span "Done" at bounding box center [209, 248] width 12 height 8
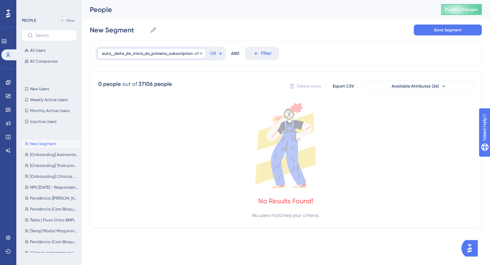
click at [168, 51] on span "auto__data_de_inicio_do_primeiro_subscription" at bounding box center [147, 53] width 91 height 5
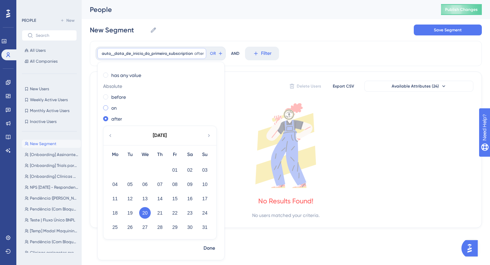
scroll to position [0, 0]
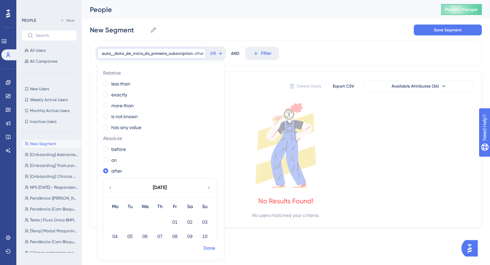
click at [210, 247] on span "Done" at bounding box center [209, 248] width 12 height 8
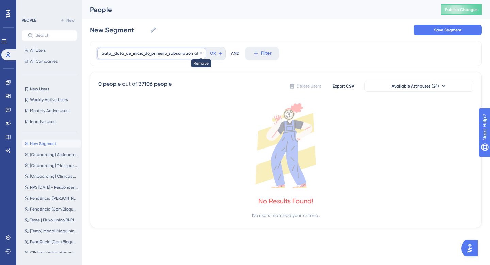
click at [200, 55] on icon at bounding box center [201, 53] width 4 height 4
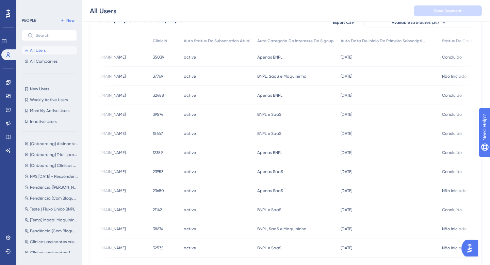
scroll to position [0, 72]
click at [339, 40] on span "Auto Data De Inicio Do Primeiro Subscription" at bounding box center [381, 40] width 85 height 5
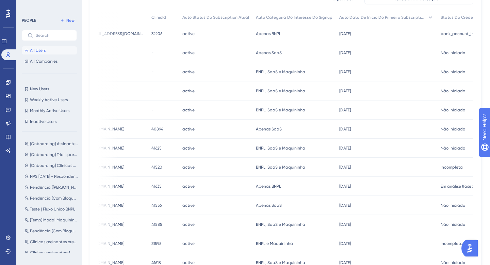
scroll to position [0, 0]
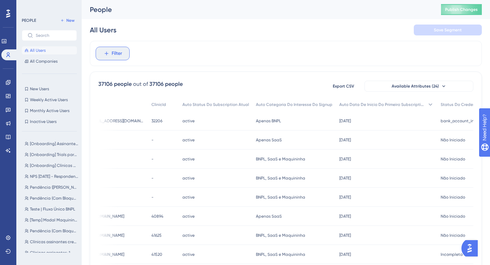
click at [118, 50] on span "Filter" at bounding box center [117, 53] width 11 height 8
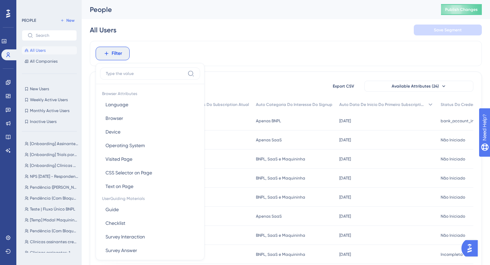
scroll to position [29, 0]
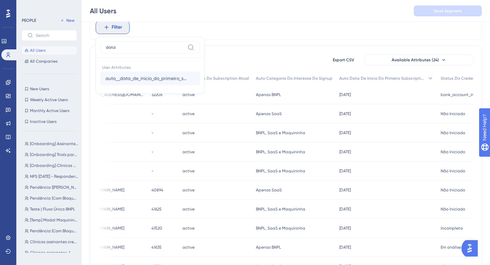
type input "data"
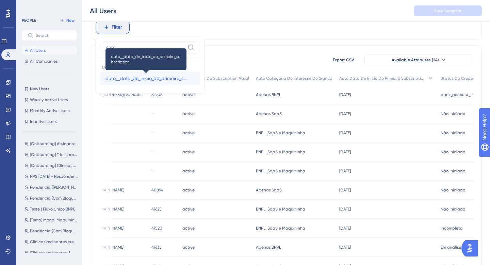
click at [138, 81] on span "auto__data_de_inicio_do_primeiro_subscription" at bounding box center [145, 78] width 81 height 8
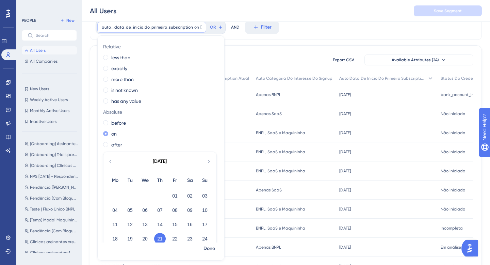
scroll to position [1, 0]
click at [107, 141] on span at bounding box center [105, 143] width 5 height 5
click at [110, 142] on input "radio" at bounding box center [110, 142] width 0 height 0
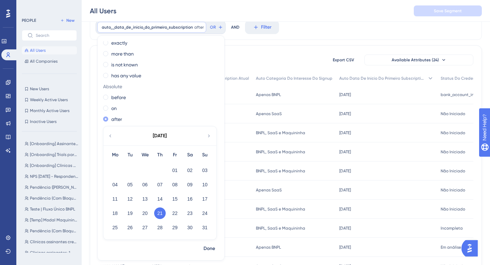
click at [119, 119] on label "after" at bounding box center [116, 119] width 11 height 8
click at [207, 134] on icon at bounding box center [208, 136] width 5 height 6
click at [112, 134] on icon at bounding box center [109, 136] width 5 height 6
click at [163, 211] on button "21" at bounding box center [160, 213] width 12 height 12
click at [137, 208] on div "20" at bounding box center [144, 212] width 15 height 13
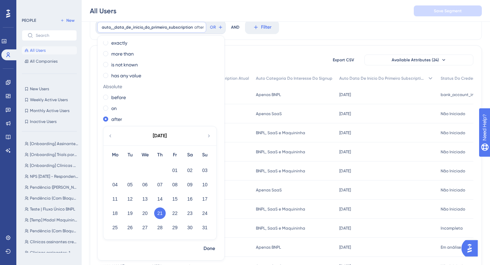
click at [154, 211] on div "21" at bounding box center [159, 212] width 15 height 13
click at [149, 211] on button "20" at bounding box center [145, 213] width 12 height 12
click at [208, 248] on span "Done" at bounding box center [209, 248] width 12 height 8
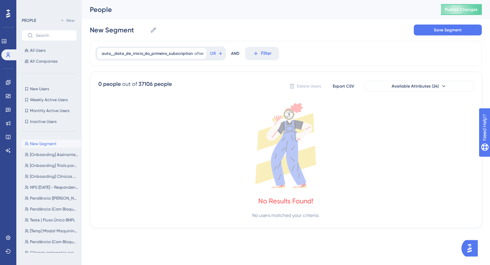
scroll to position [0, 0]
click at [183, 53] on span "auto__data_de_inicio_do_primeiro_subscription" at bounding box center [147, 53] width 91 height 5
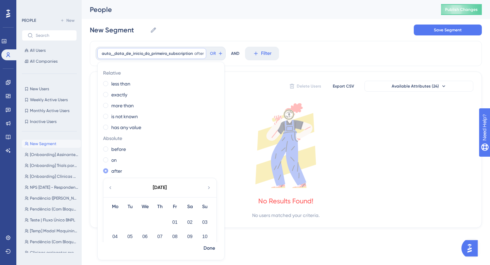
click at [116, 170] on label "after" at bounding box center [116, 171] width 11 height 8
click at [175, 220] on button "01" at bounding box center [175, 222] width 12 height 12
click at [210, 252] on span "Done" at bounding box center [209, 248] width 12 height 8
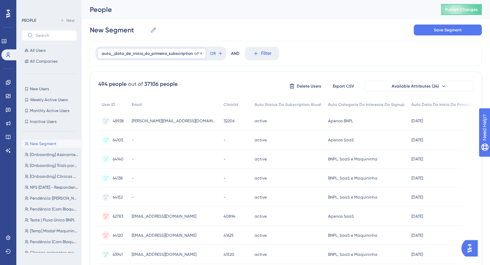
click at [194, 51] on span "after" at bounding box center [199, 53] width 10 height 5
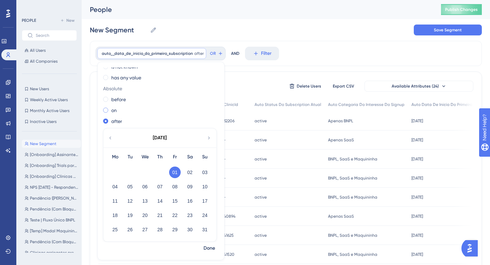
scroll to position [52, 0]
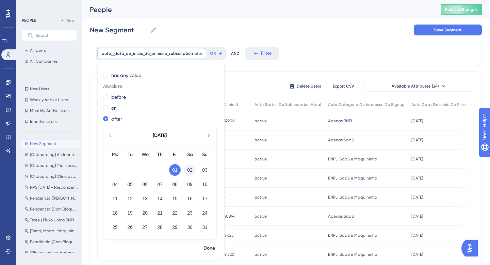
click at [190, 169] on button "02" at bounding box center [190, 170] width 12 height 12
click at [142, 200] on button "13" at bounding box center [145, 198] width 12 height 12
click at [137, 200] on div "12" at bounding box center [129, 198] width 15 height 13
click at [207, 248] on span "Done" at bounding box center [209, 248] width 12 height 8
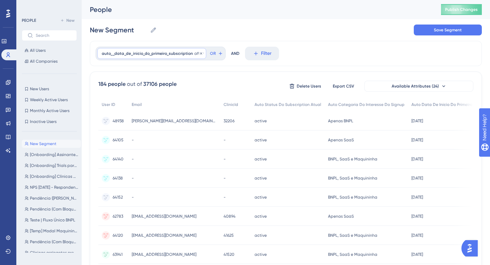
click at [173, 54] on span "auto__data_de_inicio_do_primeiro_subscription" at bounding box center [147, 53] width 91 height 5
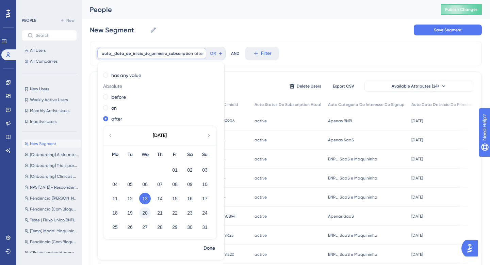
click at [144, 211] on button "20" at bounding box center [145, 213] width 12 height 12
click at [207, 248] on span "Done" at bounding box center [209, 248] width 12 height 8
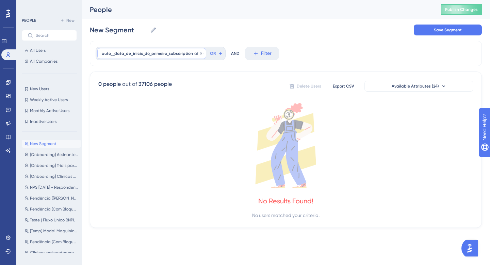
click at [153, 56] on div "auto__data_de_inicio_do_primeiro_subscription after 8/20/2025 8/20/2025 Remove" at bounding box center [151, 53] width 109 height 11
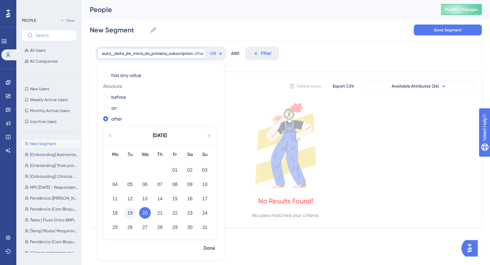
click at [131, 211] on button "19" at bounding box center [130, 213] width 12 height 12
click at [209, 248] on span "Done" at bounding box center [209, 248] width 12 height 8
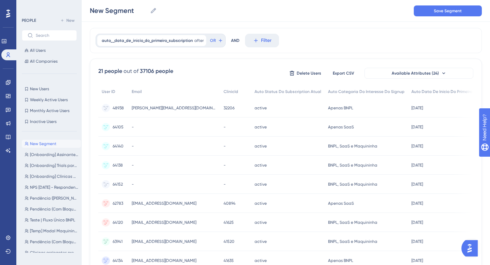
scroll to position [0, 0]
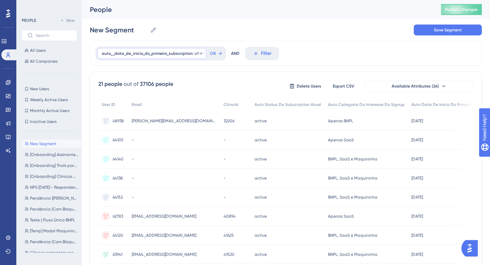
click at [173, 52] on span "auto__data_de_inicio_do_primeiro_subscription" at bounding box center [147, 53] width 91 height 5
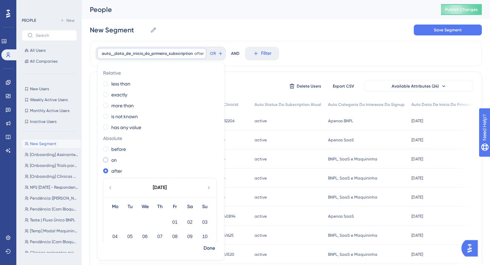
scroll to position [52, 0]
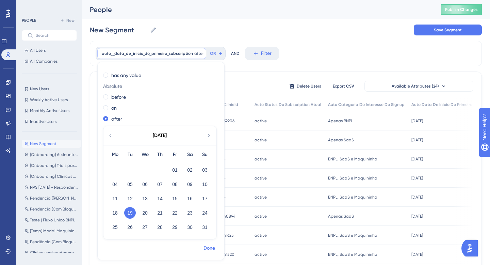
click at [207, 246] on span "Done" at bounding box center [209, 248] width 12 height 8
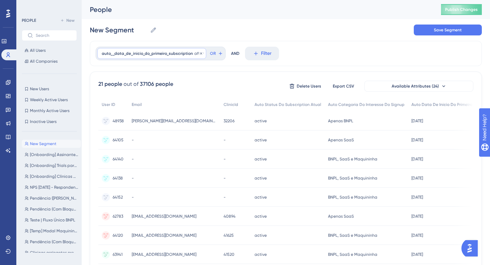
click at [177, 53] on span "auto__data_de_inicio_do_primeiro_subscription" at bounding box center [147, 53] width 91 height 5
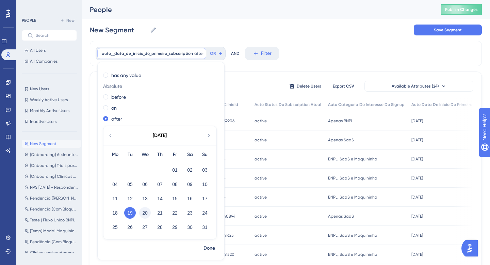
click at [144, 210] on button "20" at bounding box center [145, 213] width 12 height 12
click at [205, 245] on span "Done" at bounding box center [209, 248] width 12 height 8
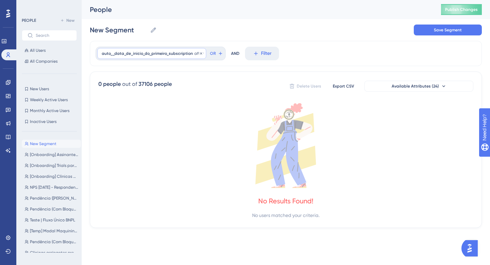
click at [158, 54] on span "auto__data_de_inicio_do_primeiro_subscription" at bounding box center [147, 53] width 91 height 5
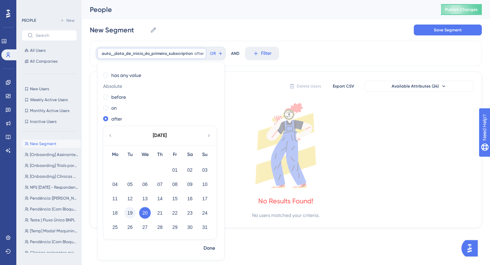
click at [131, 211] on button "19" at bounding box center [130, 213] width 12 height 12
click at [212, 246] on span "Done" at bounding box center [209, 248] width 12 height 8
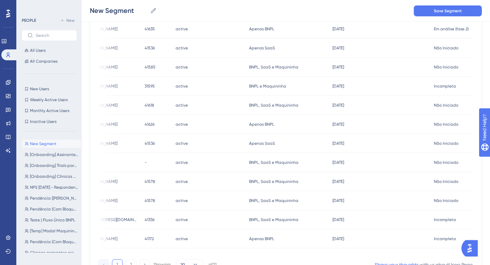
scroll to position [285, 0]
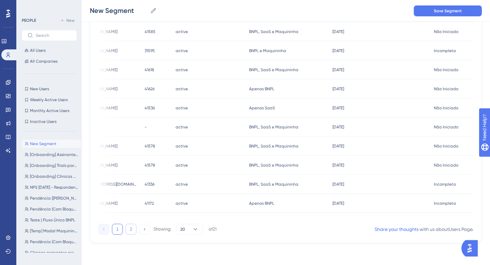
click at [134, 225] on button "2" at bounding box center [130, 228] width 11 height 11
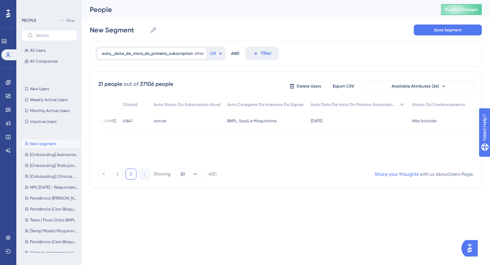
scroll to position [0, 0]
click at [118, 173] on button "1" at bounding box center [117, 173] width 11 height 11
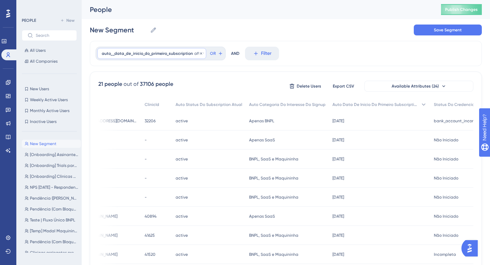
click at [146, 53] on span "auto__data_de_inicio_do_primeiro_subscription" at bounding box center [147, 53] width 91 height 5
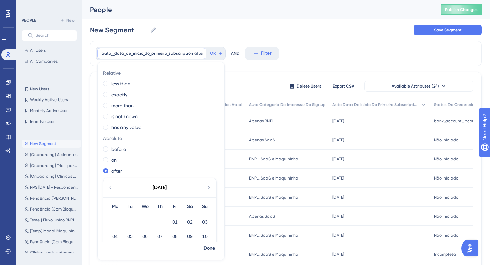
scroll to position [52, 0]
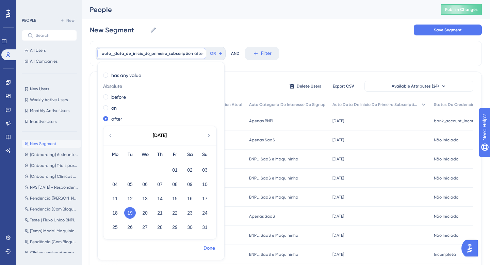
click at [209, 246] on span "Done" at bounding box center [209, 248] width 12 height 8
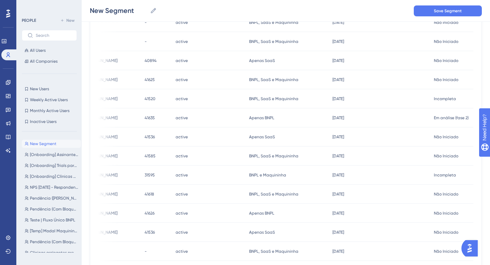
scroll to position [0, 0]
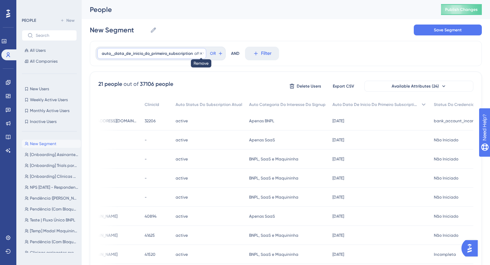
click at [201, 53] on icon at bounding box center [201, 53] width 2 height 2
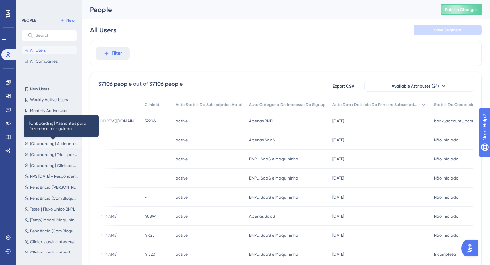
click at [50, 143] on span "[Onboarding] Assinantes para fazerem o tour guiado" at bounding box center [54, 143] width 48 height 5
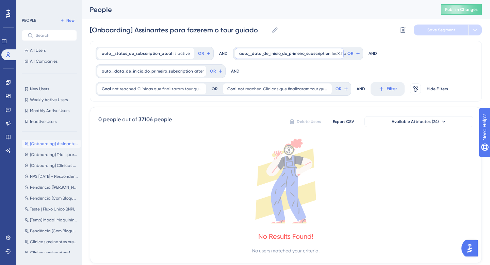
click at [314, 54] on span "auto__data_de_inicio_do_primeiro_subscription" at bounding box center [284, 53] width 91 height 5
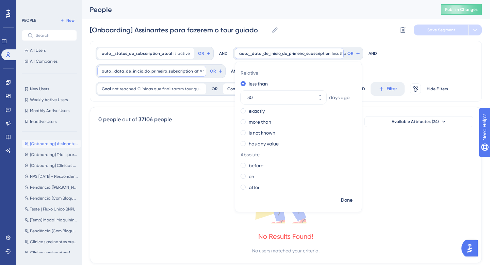
click at [162, 68] on span "auto__data_de_inicio_do_primeiro_subscription" at bounding box center [147, 70] width 91 height 5
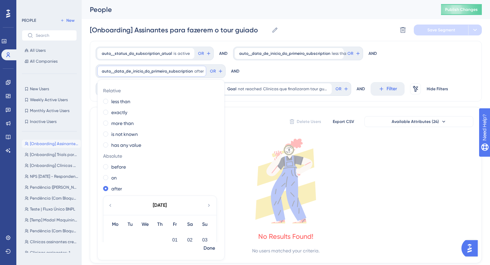
scroll to position [70, 0]
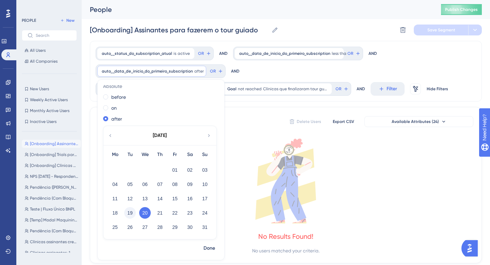
click at [132, 211] on button "19" at bounding box center [130, 213] width 12 height 12
click at [207, 247] on span "Done" at bounding box center [209, 248] width 12 height 8
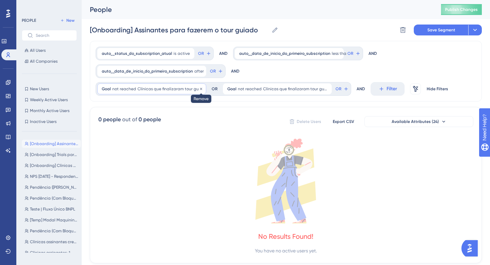
click at [201, 88] on icon at bounding box center [201, 88] width 2 height 2
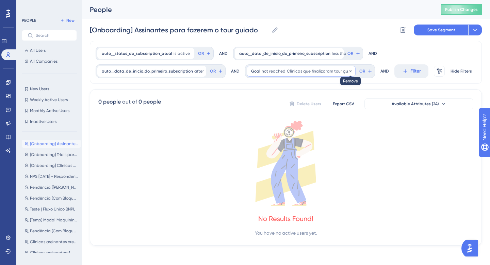
click at [350, 71] on icon at bounding box center [350, 71] width 2 height 2
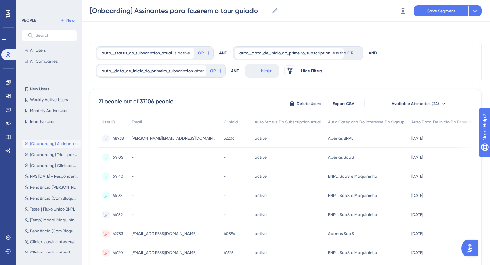
scroll to position [0, 0]
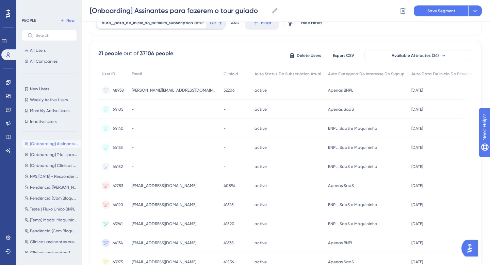
scroll to position [30, 0]
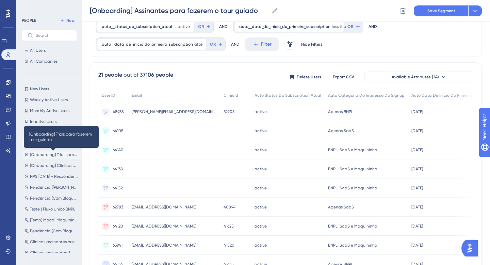
click at [51, 156] on span "[Onboarding] Trials para fazerem tour guiado" at bounding box center [54, 154] width 48 height 5
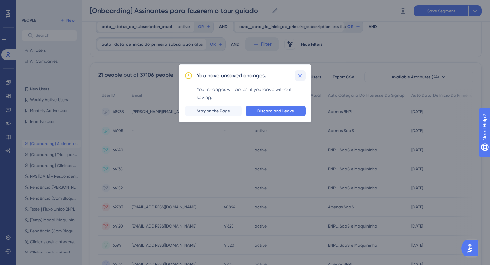
click at [300, 75] on icon at bounding box center [300, 76] width 4 height 4
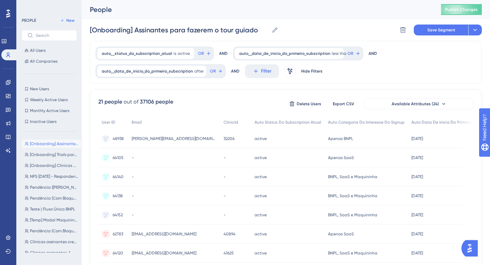
scroll to position [0, 0]
click at [441, 28] on span "Save Segment" at bounding box center [441, 29] width 28 height 5
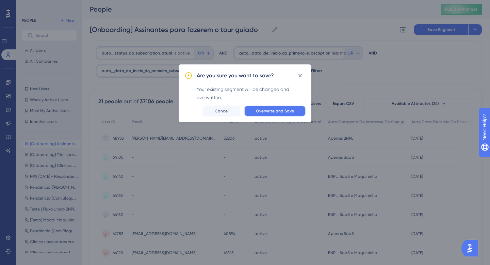
click at [293, 115] on button "Overwrite and Save" at bounding box center [274, 110] width 61 height 11
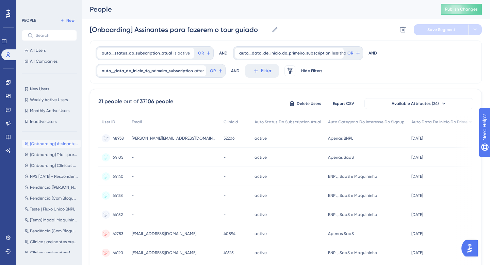
scroll to position [0, 0]
click at [277, 52] on span "auto__data_de_inicio_do_primeiro_subscription" at bounding box center [284, 53] width 91 height 5
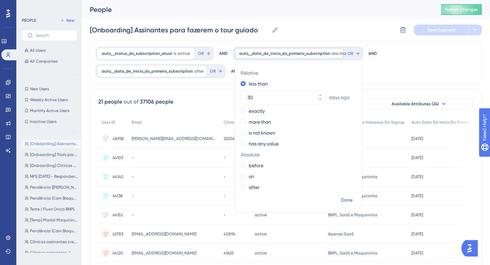
click at [344, 200] on span "Done" at bounding box center [347, 200] width 12 height 8
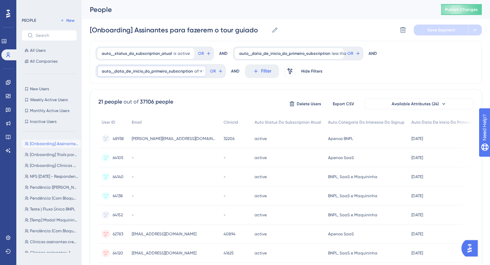
click at [151, 73] on span "auto__data_de_inicio_do_primeiro_subscription" at bounding box center [147, 70] width 91 height 5
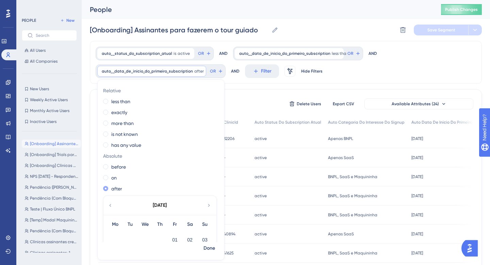
scroll to position [70, 0]
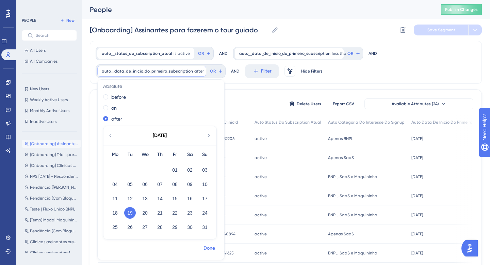
click at [208, 248] on span "Done" at bounding box center [209, 248] width 12 height 8
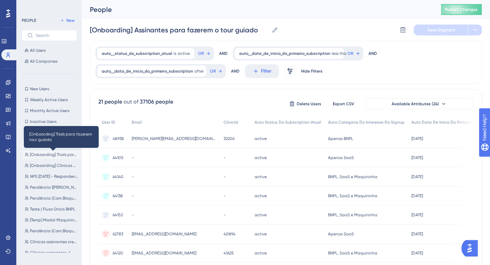
click at [46, 156] on span "[Onboarding] Trials para fazerem tour guiado" at bounding box center [54, 154] width 48 height 5
type input "[Onboarding] Trials para fazerem tour guiado"
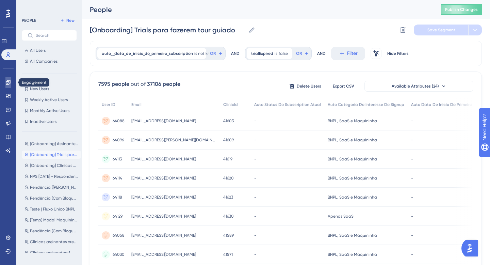
click at [8, 84] on icon at bounding box center [7, 82] width 5 height 5
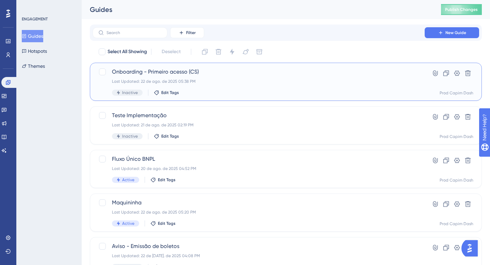
click at [243, 70] on span "Onboarding - Primeiro acesso (CS)" at bounding box center [258, 72] width 293 height 8
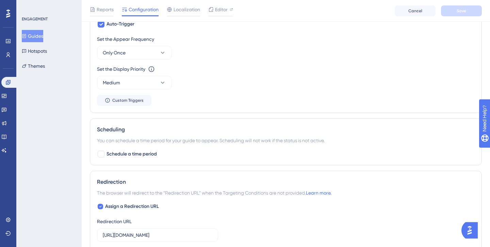
scroll to position [418, 0]
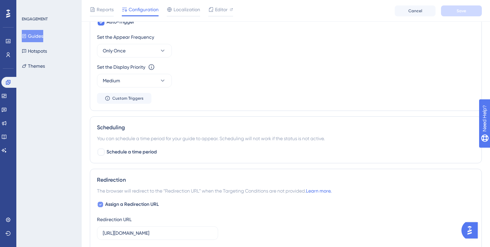
click at [101, 203] on icon at bounding box center [100, 204] width 3 height 5
checkbox input "false"
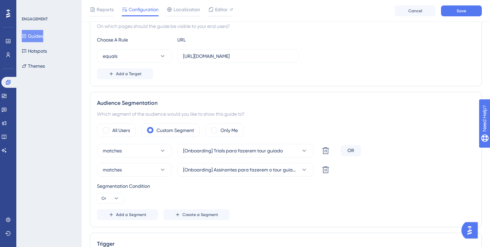
scroll to position [129, 0]
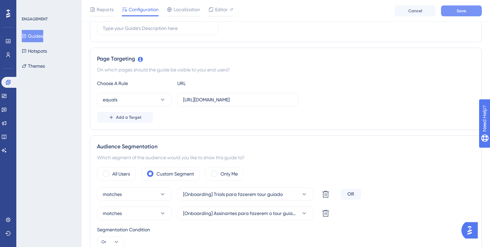
click at [459, 13] on button "Save" at bounding box center [461, 10] width 41 height 11
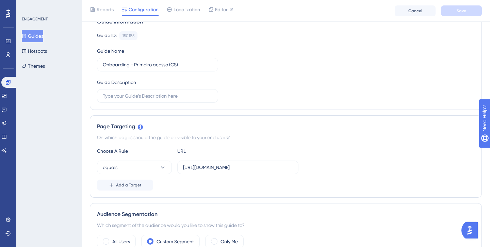
scroll to position [0, 0]
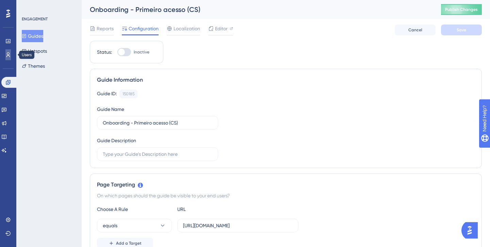
click at [11, 54] on link at bounding box center [7, 54] width 5 height 11
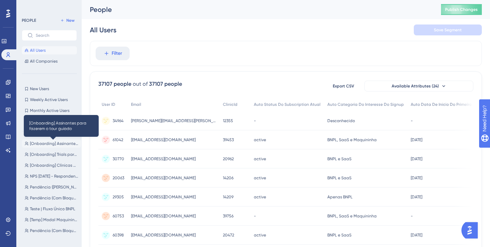
click at [44, 143] on span "[Onboarding] Assinantes para fazerem o tour guiado" at bounding box center [54, 143] width 48 height 5
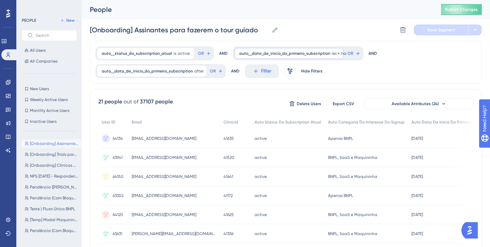
click at [285, 57] on div "auto__data_de_inicio_do_primeiro_subscription less than 30 days ago 30 days ago…" at bounding box center [289, 53] width 109 height 11
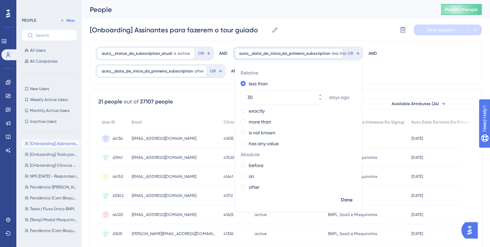
click at [301, 32] on div "[Onboarding] Assinantes para fazerem o tour guiado [Onboarding] Assinantes para…" at bounding box center [286, 30] width 392 height 22
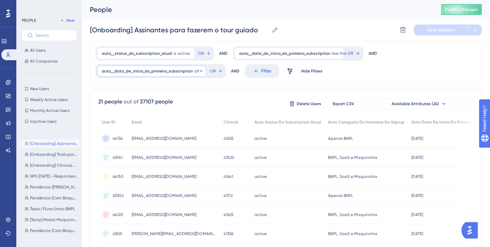
click at [161, 72] on span "auto__data_de_inicio_do_primeiro_subscription" at bounding box center [147, 70] width 91 height 5
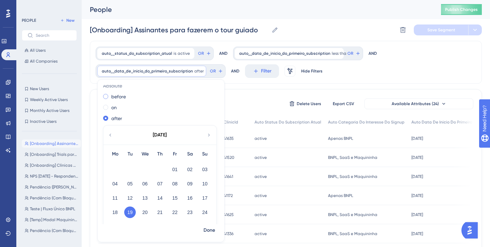
scroll to position [81, 0]
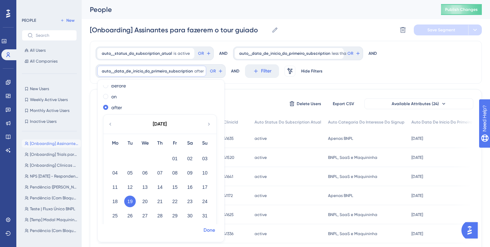
click at [204, 230] on span "Done" at bounding box center [209, 230] width 12 height 8
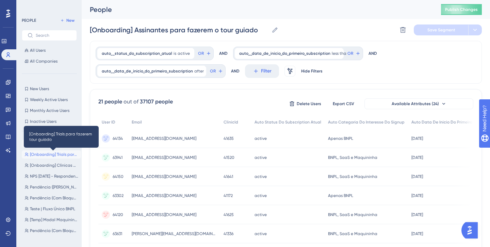
click at [36, 156] on span "[Onboarding] Trials para fazerem tour guiado" at bounding box center [54, 154] width 48 height 5
type input "[Onboarding] Trials para fazerem tour guiado"
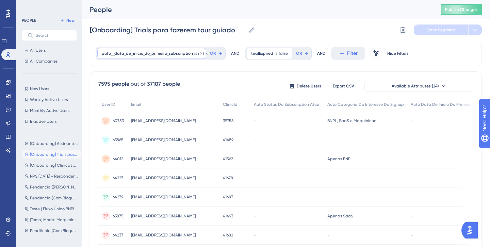
click at [143, 55] on span "auto__data_de_inicio_do_primeiro_subscription" at bounding box center [147, 53] width 91 height 5
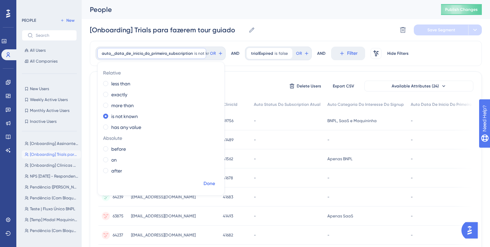
click at [210, 187] on span "Done" at bounding box center [209, 184] width 12 height 8
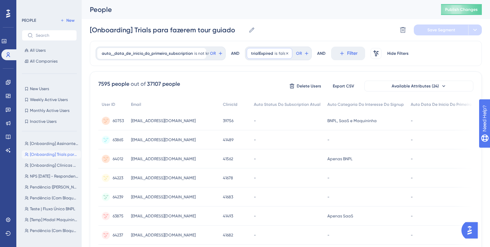
click at [263, 56] on div "trialExpired is false false Remove" at bounding box center [269, 53] width 46 height 11
click at [316, 117] on span "Done" at bounding box center [320, 118] width 12 height 8
click at [306, 20] on div "[Onboarding] Trials para fazerem tour guiado [Onboarding] Trials para fazerem t…" at bounding box center [286, 30] width 392 height 22
click at [6, 80] on icon at bounding box center [7, 82] width 5 height 5
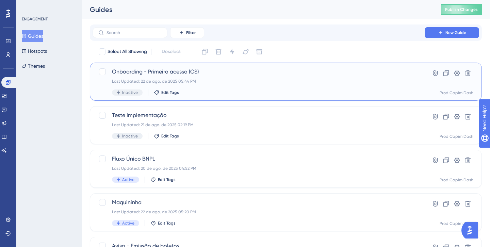
click at [200, 79] on div "Last Updated: 22 de ago. de 2025 05:44 PM" at bounding box center [258, 81] width 293 height 5
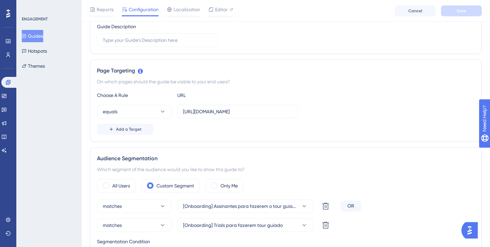
scroll to position [116, 0]
click at [160, 112] on icon at bounding box center [162, 112] width 7 height 7
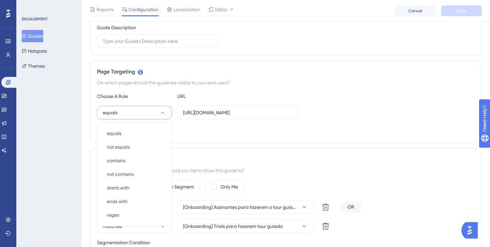
scroll to position [166, 0]
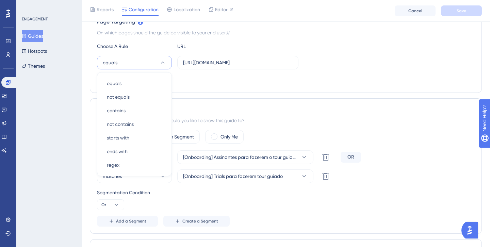
click at [223, 83] on div "Add a Target" at bounding box center [285, 80] width 377 height 11
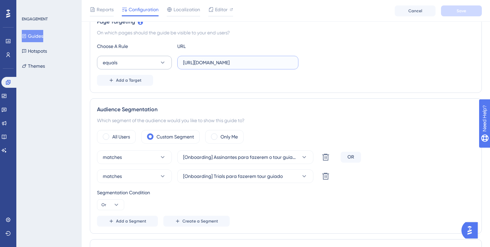
drag, startPoint x: 285, startPoint y: 64, endPoint x: 159, endPoint y: 62, distance: 125.8
click at [159, 62] on div "equals https://dash.capim.com.br/#/dashboard" at bounding box center [197, 63] width 201 height 14
click at [162, 61] on icon at bounding box center [162, 62] width 7 height 7
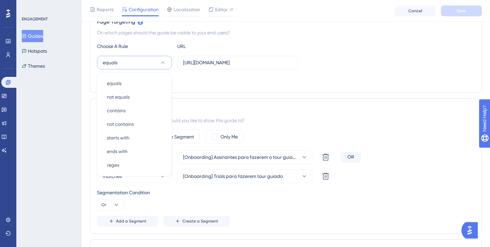
scroll to position [166, 0]
click at [138, 140] on div "starts with starts with" at bounding box center [134, 137] width 55 height 14
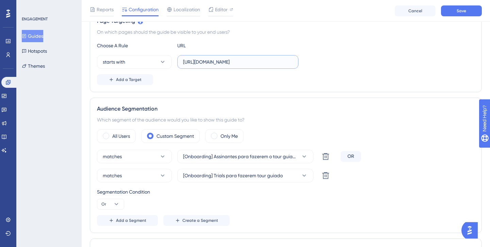
drag, startPoint x: 283, startPoint y: 62, endPoint x: 250, endPoint y: 64, distance: 32.7
click at [250, 64] on input "https://dash.capim.com.br/#/dashboard" at bounding box center [237, 61] width 109 height 7
type input "[URL][DOMAIN_NAME]"
click at [341, 50] on div "Choose A Rule URL starts with https://dash.capim.com.br/ Add a Target" at bounding box center [285, 63] width 377 height 44
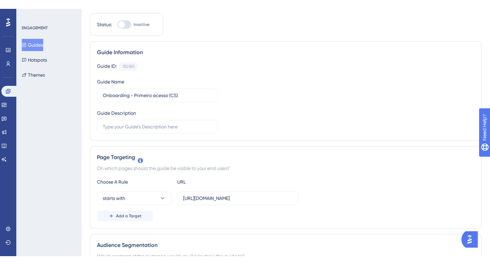
scroll to position [0, 0]
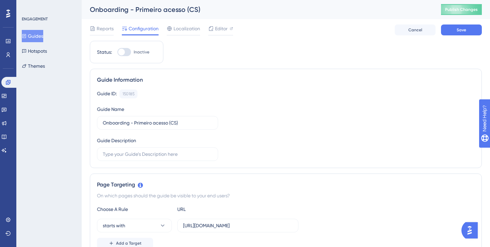
click at [124, 50] on div at bounding box center [124, 52] width 14 height 8
click at [117, 52] on input "Inactive" at bounding box center [117, 52] width 0 height 0
checkbox input "true"
click at [468, 29] on button "Save" at bounding box center [461, 29] width 41 height 11
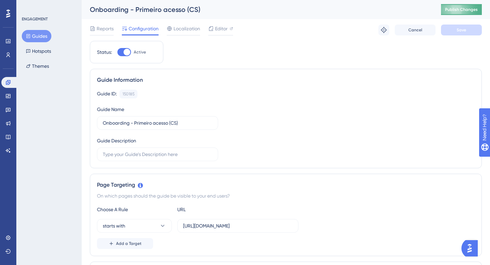
click at [455, 8] on span "Publish Changes" at bounding box center [461, 9] width 33 height 5
click at [7, 56] on icon at bounding box center [7, 54] width 5 height 5
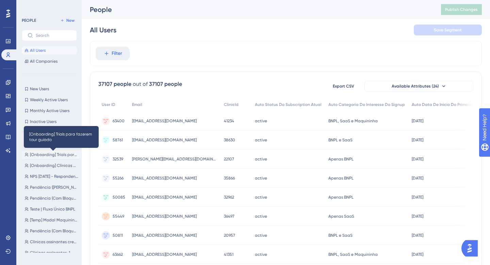
click at [41, 152] on span "[Onboarding] Trials para fazerem tour guiado" at bounding box center [54, 154] width 48 height 5
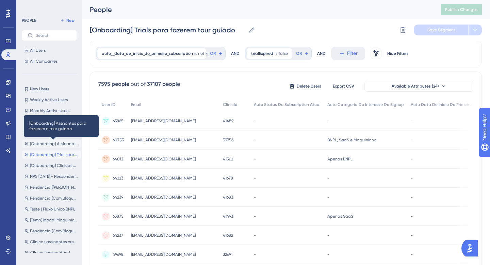
click at [30, 142] on span "[Onboarding] Assinantes para fazerem o tour guiado" at bounding box center [54, 143] width 48 height 5
type input "[Onboarding] Assinantes para fazerem o tour guiado"
